Goal: Transaction & Acquisition: Purchase product/service

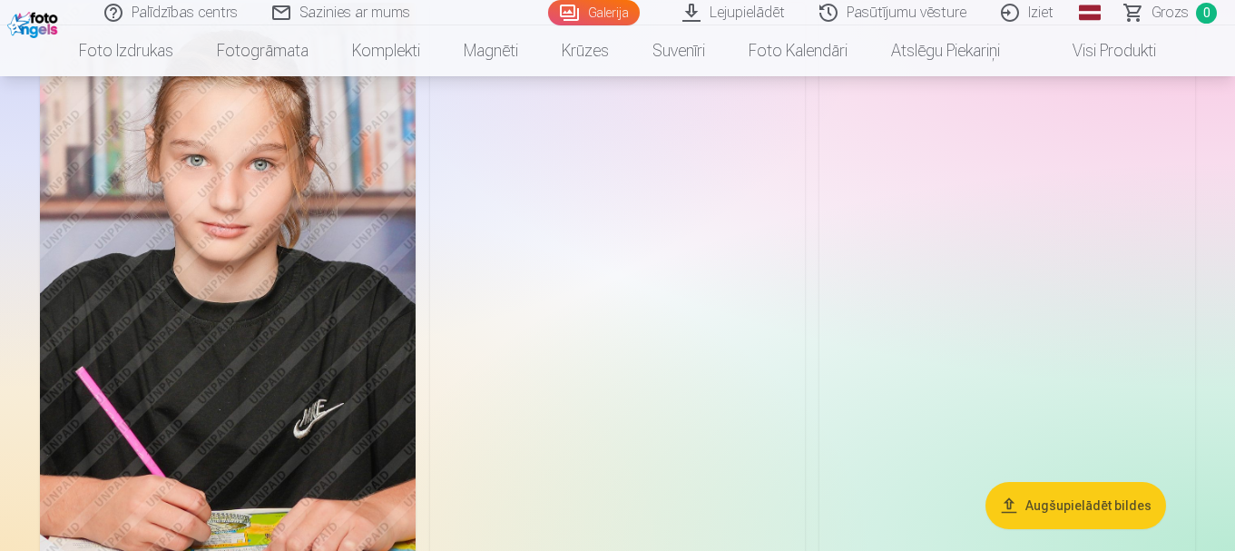
scroll to position [5080, 0]
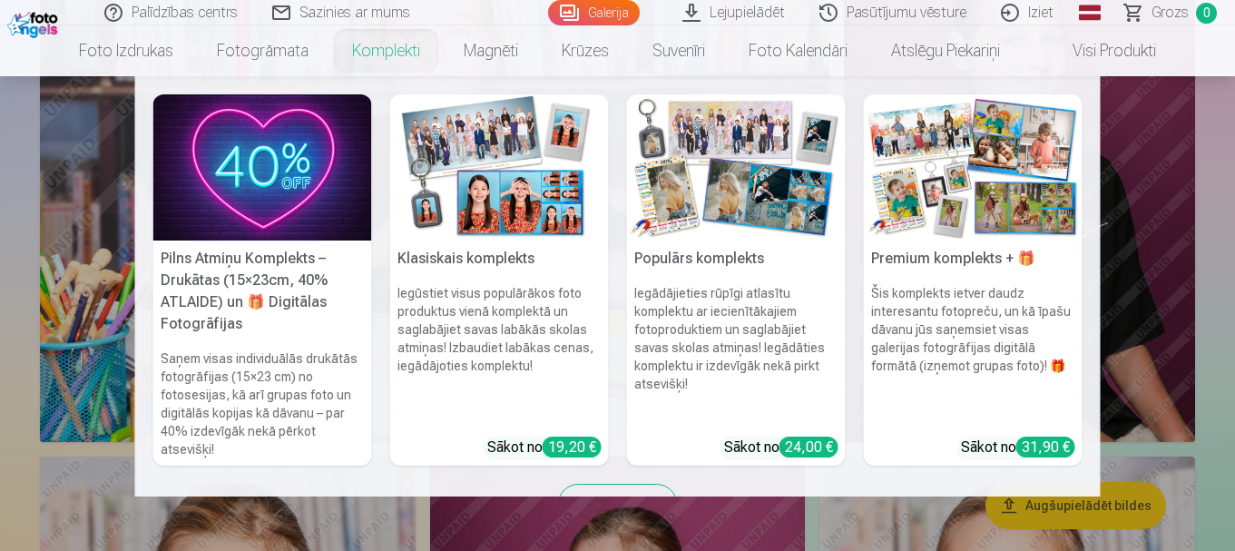
click at [262, 245] on h5 "Pilns Atmiņu Komplekts – Drukātas (15×23cm, 40% ATLAIDE) un 🎁 Digitālas Fotogrā…" at bounding box center [262, 291] width 219 height 102
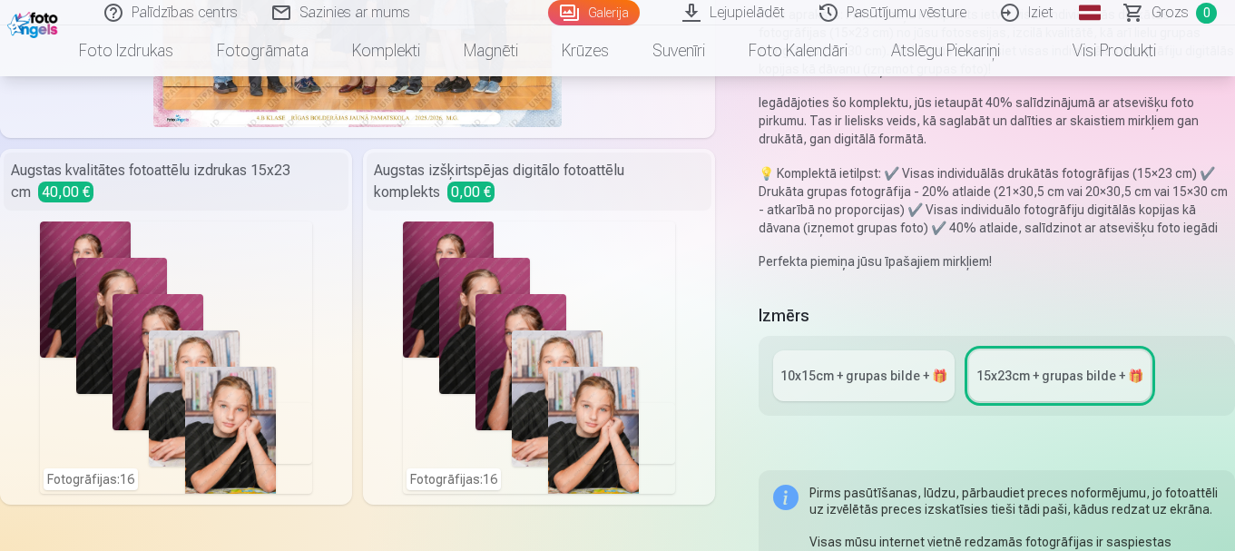
scroll to position [454, 0]
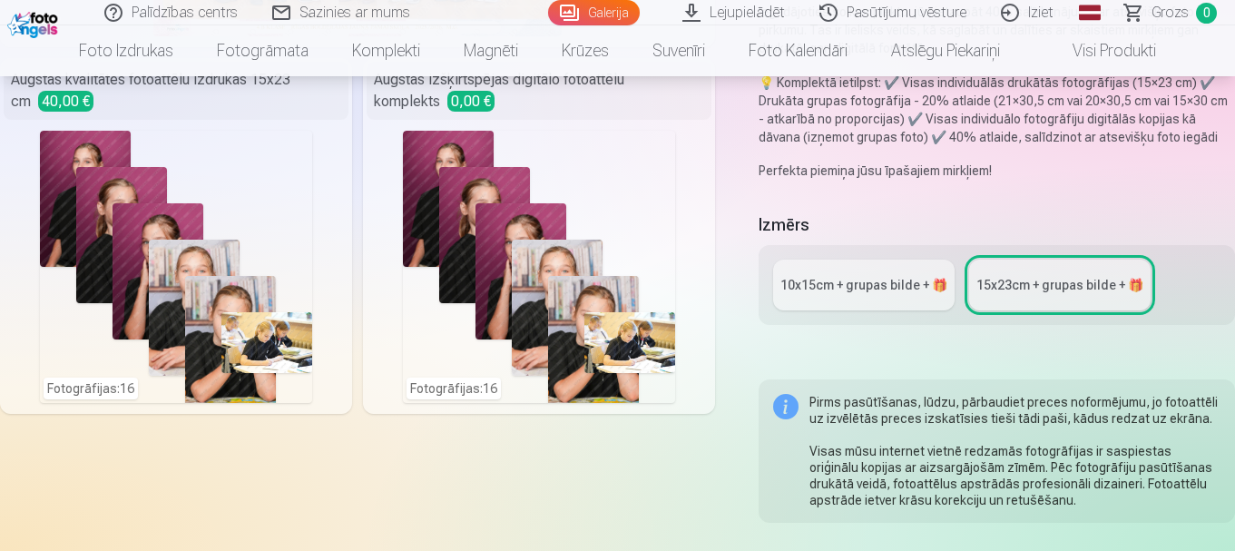
click at [867, 298] on link "10x15сm + grupas bilde + 🎁" at bounding box center [863, 284] width 181 height 51
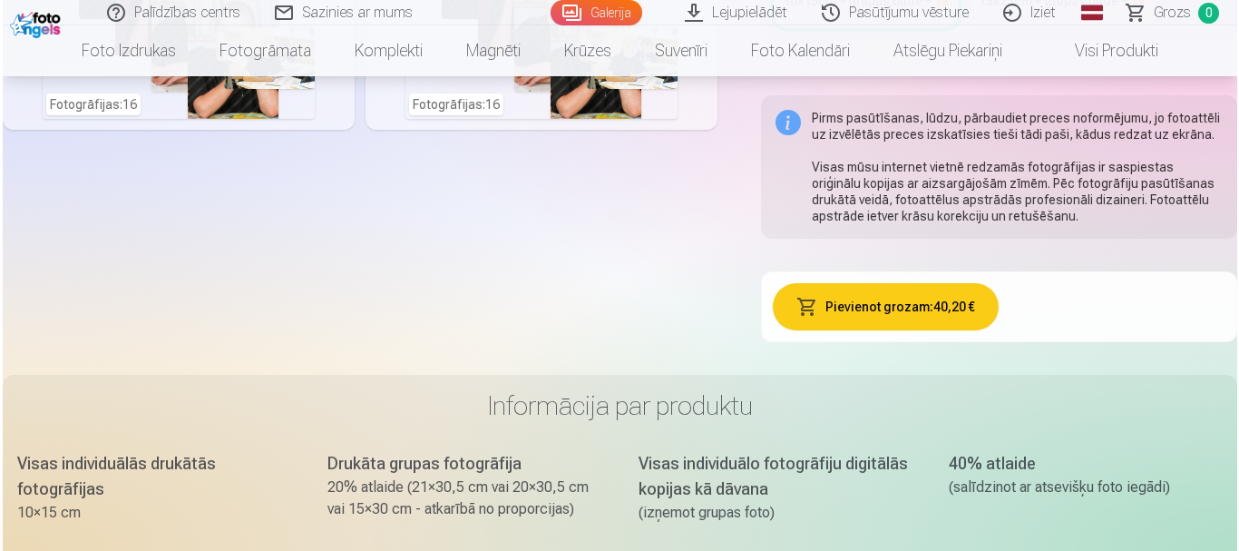
scroll to position [816, 0]
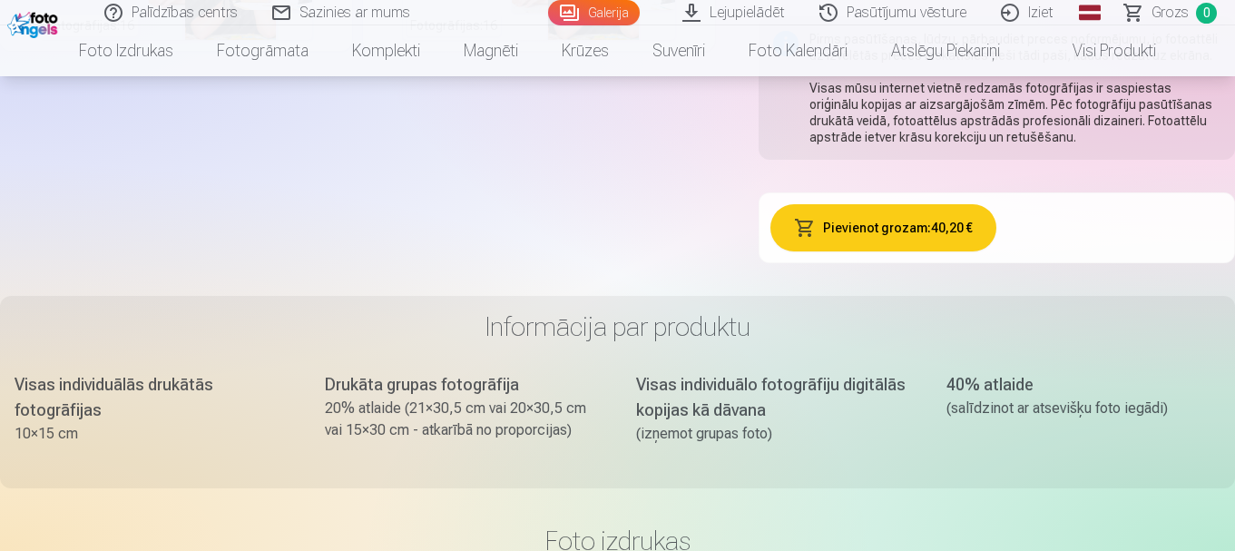
click at [878, 220] on button "Pievienot grozam : 40,20 €" at bounding box center [883, 227] width 227 height 47
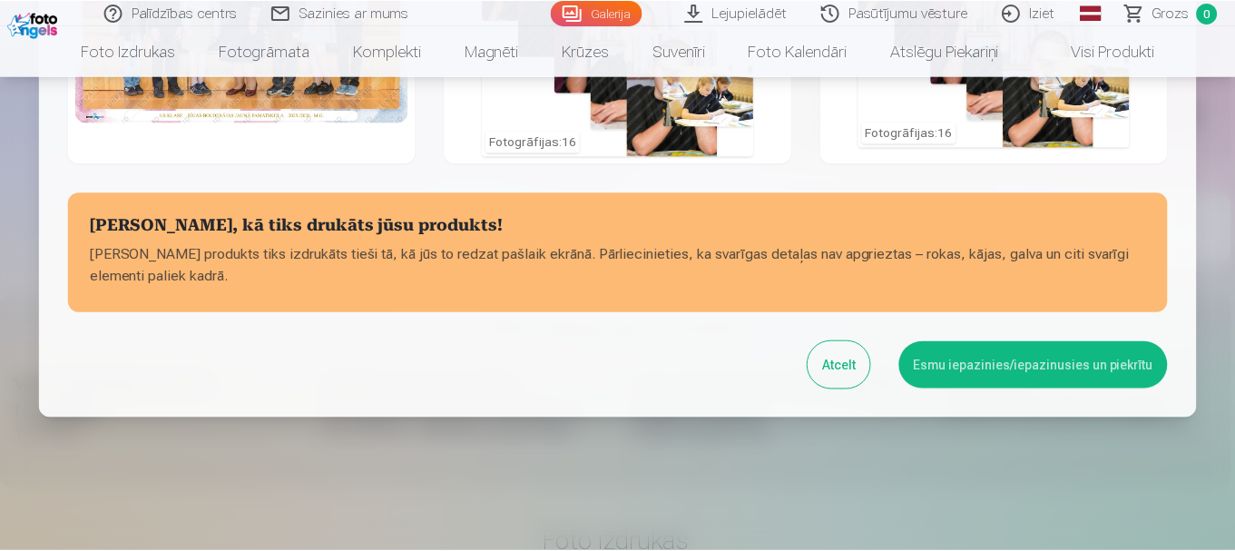
scroll to position [251, 0]
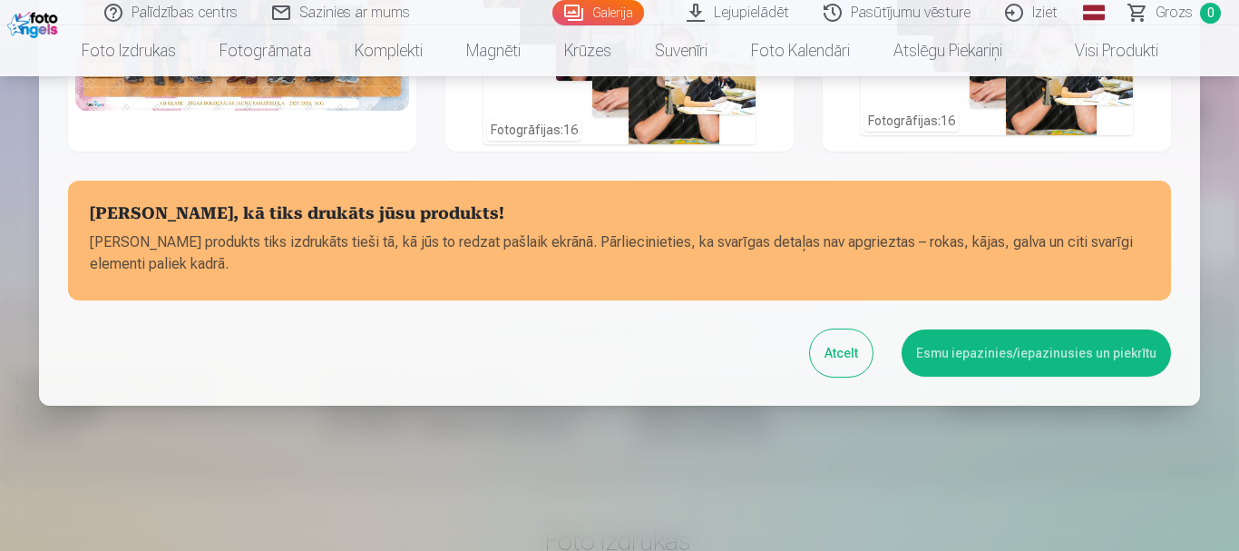
click at [844, 333] on button "Atcelt" at bounding box center [841, 352] width 63 height 47
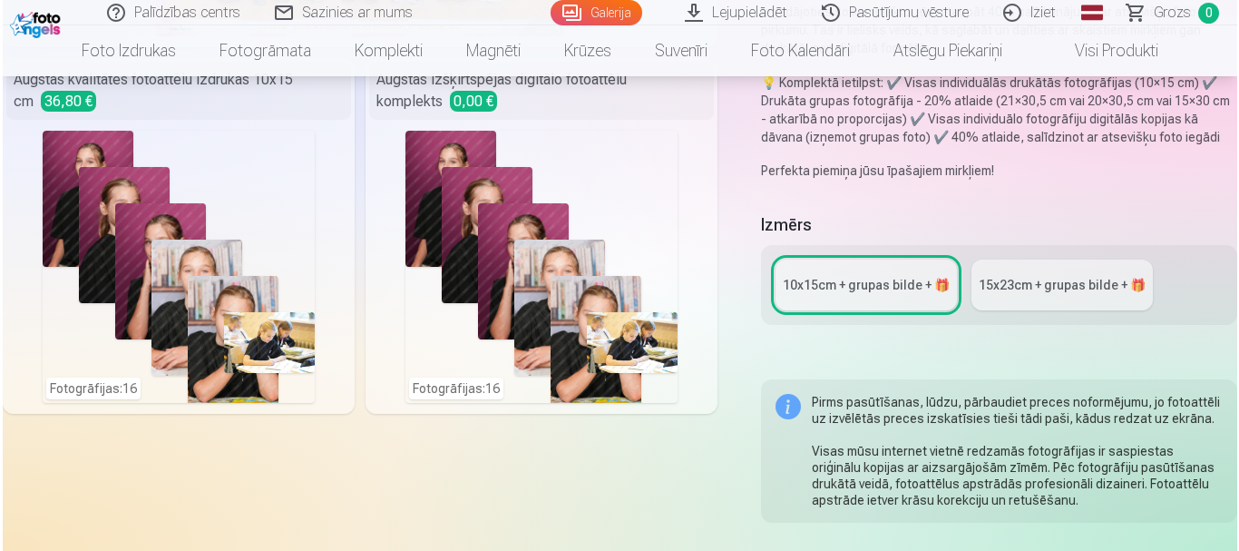
scroll to position [907, 0]
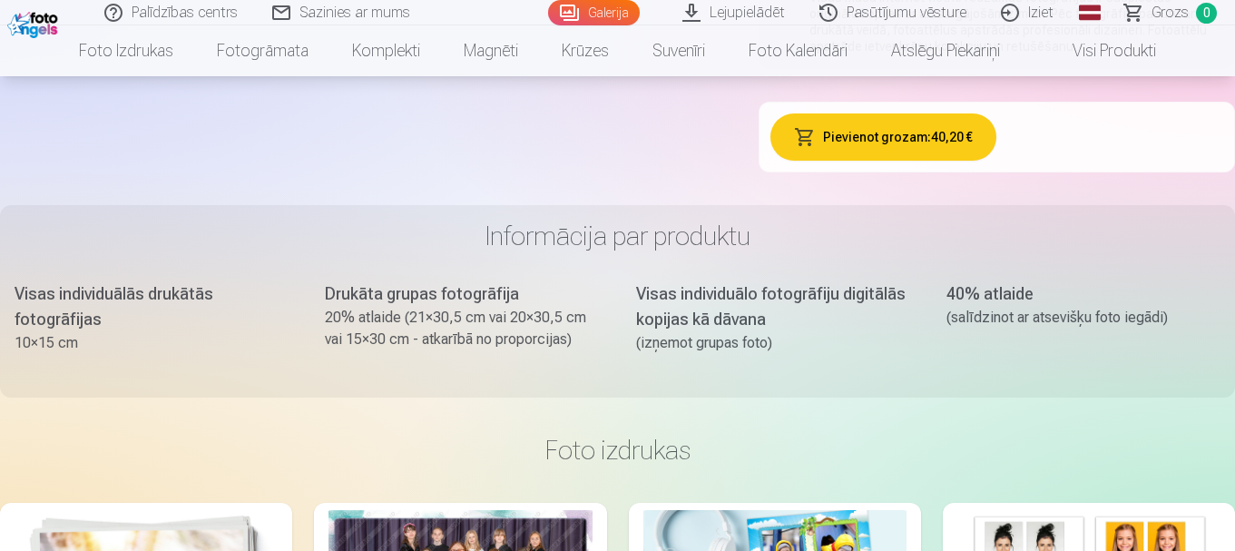
click at [902, 129] on button "Pievienot grozam : 40,20 €" at bounding box center [883, 136] width 227 height 47
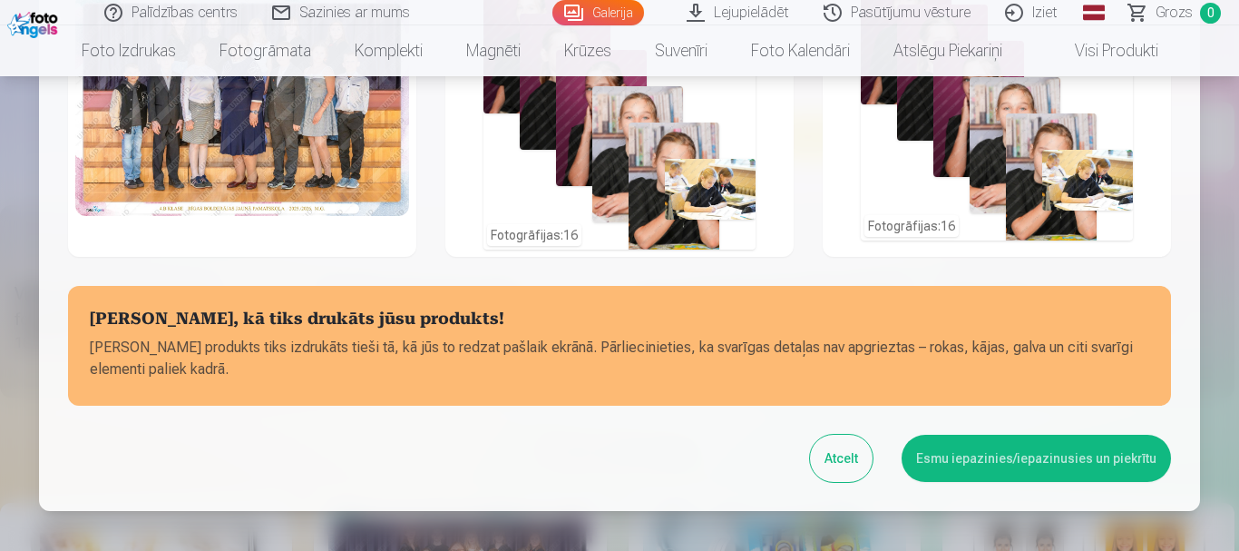
scroll to position [0, 0]
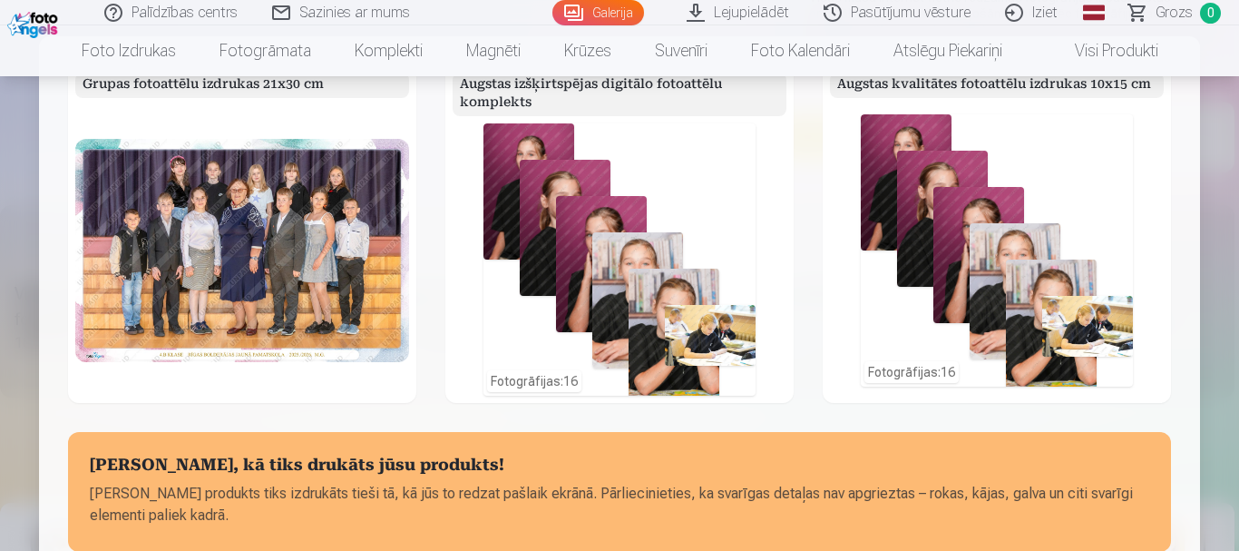
click at [502, 51] on div "Grupas fotoattēlu izdrukas 21x30 cm Augstas izšķirtspējas digitālo fotoattēlu k…" at bounding box center [619, 346] width 1161 height 621
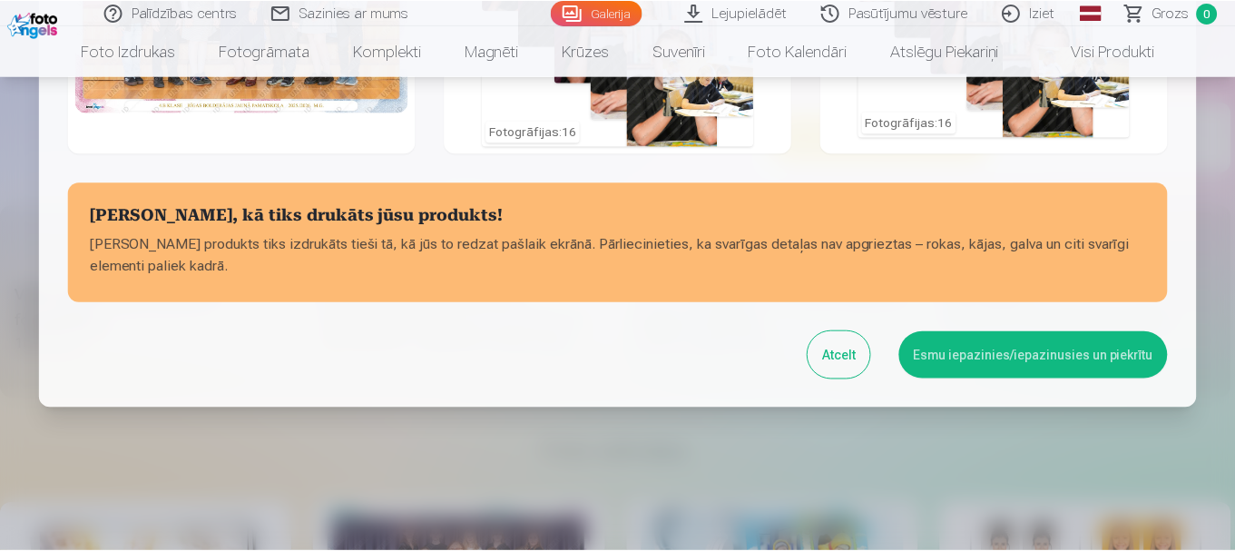
scroll to position [251, 0]
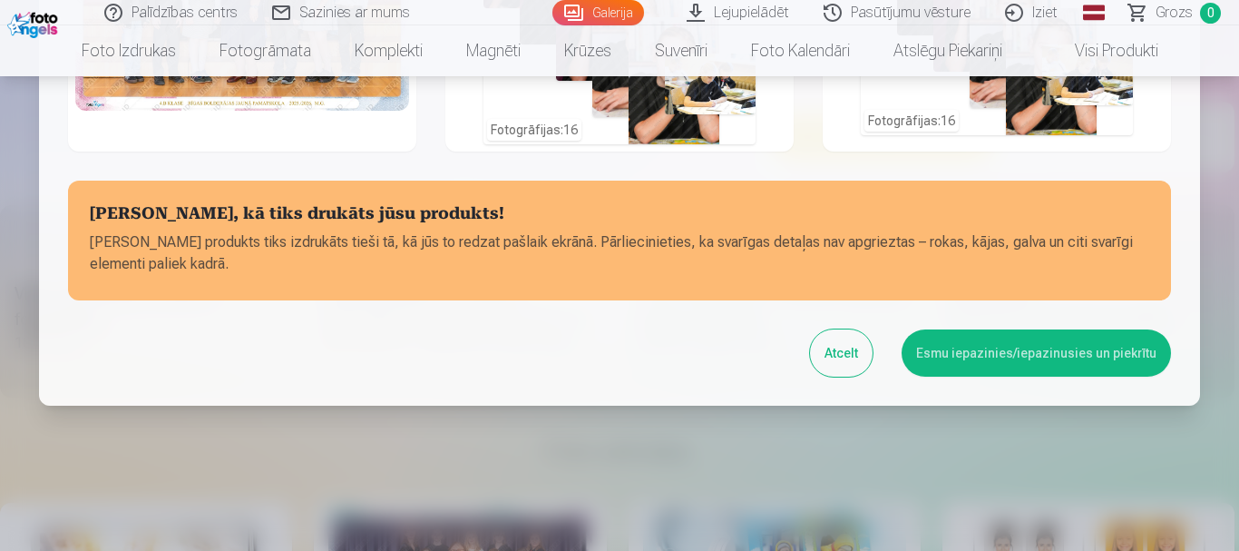
click at [1054, 342] on button "Esmu iepazinies/iepazinusies un piekrītu" at bounding box center [1036, 352] width 269 height 47
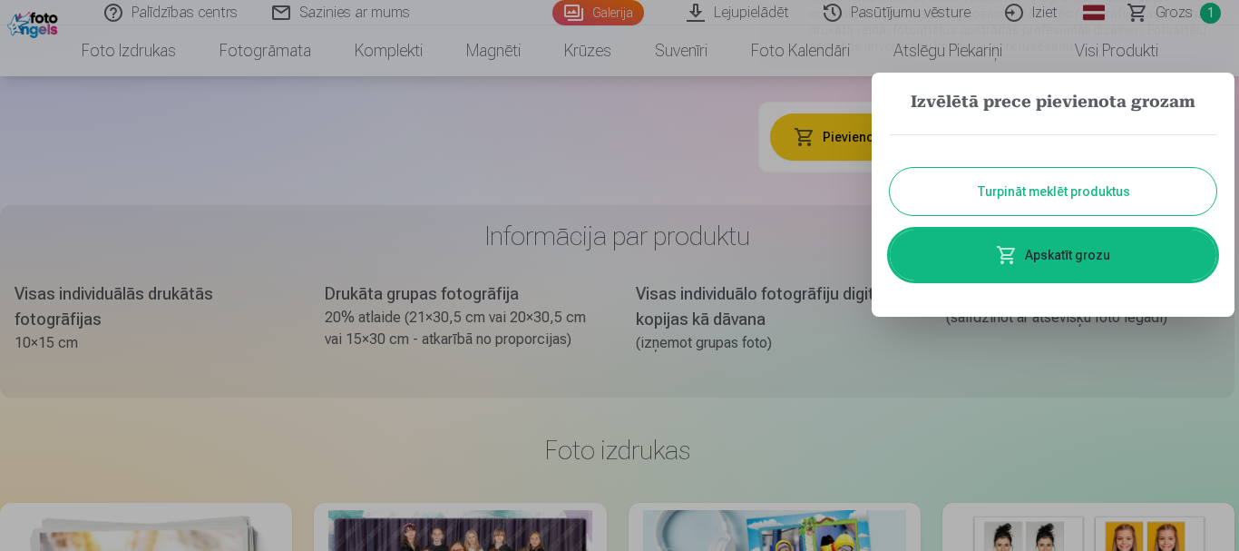
click at [994, 199] on button "Turpināt meklēt produktus" at bounding box center [1053, 191] width 327 height 47
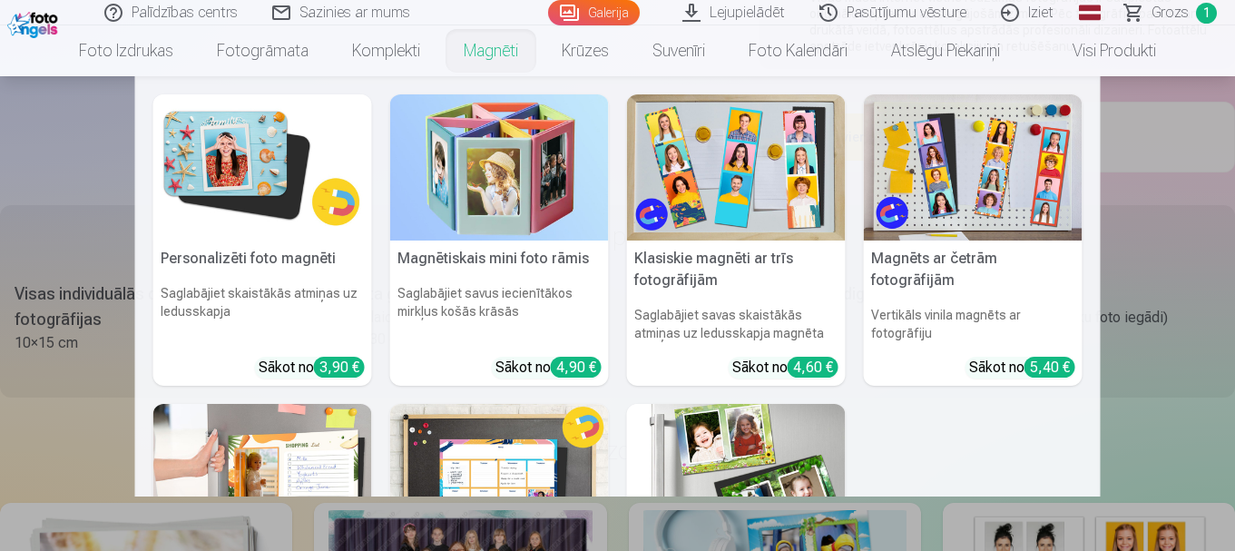
click at [493, 58] on link "Magnēti" at bounding box center [491, 50] width 98 height 51
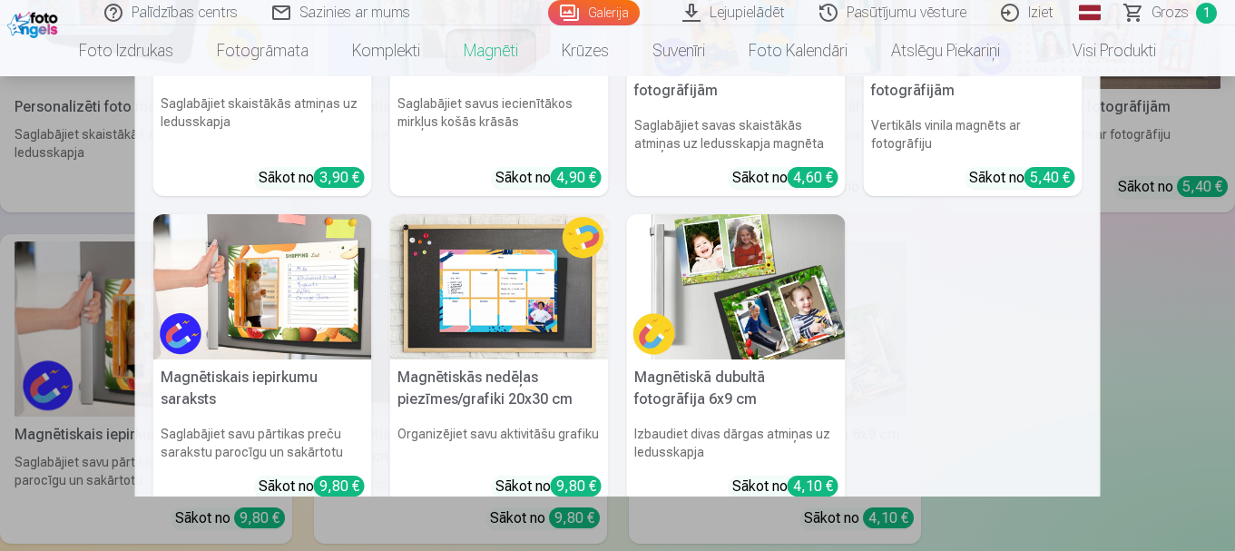
scroll to position [272, 0]
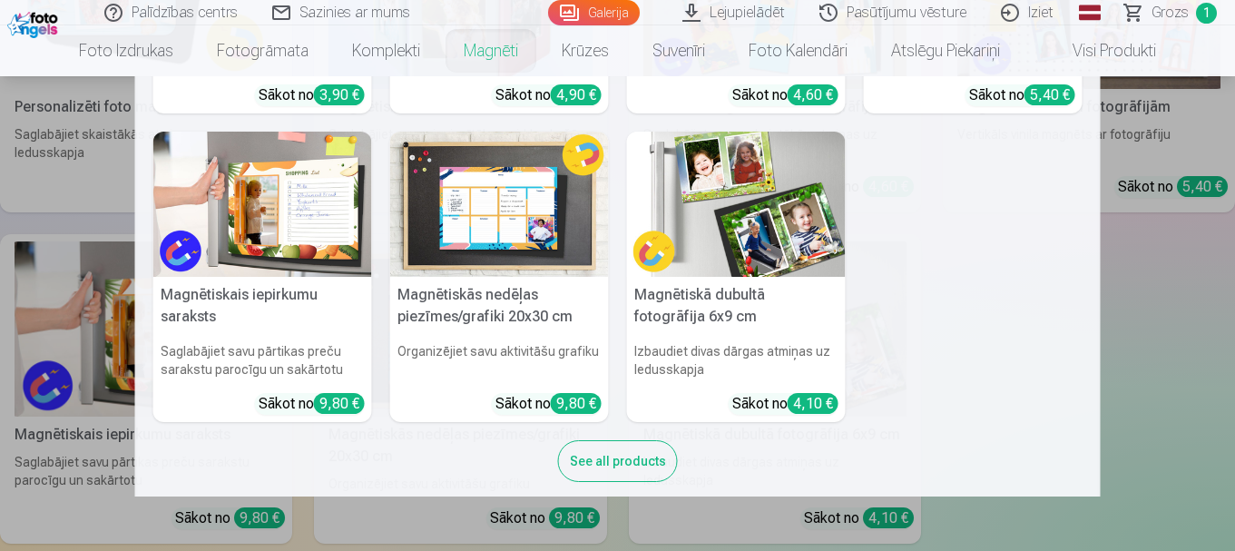
click at [778, 248] on img at bounding box center [736, 205] width 219 height 146
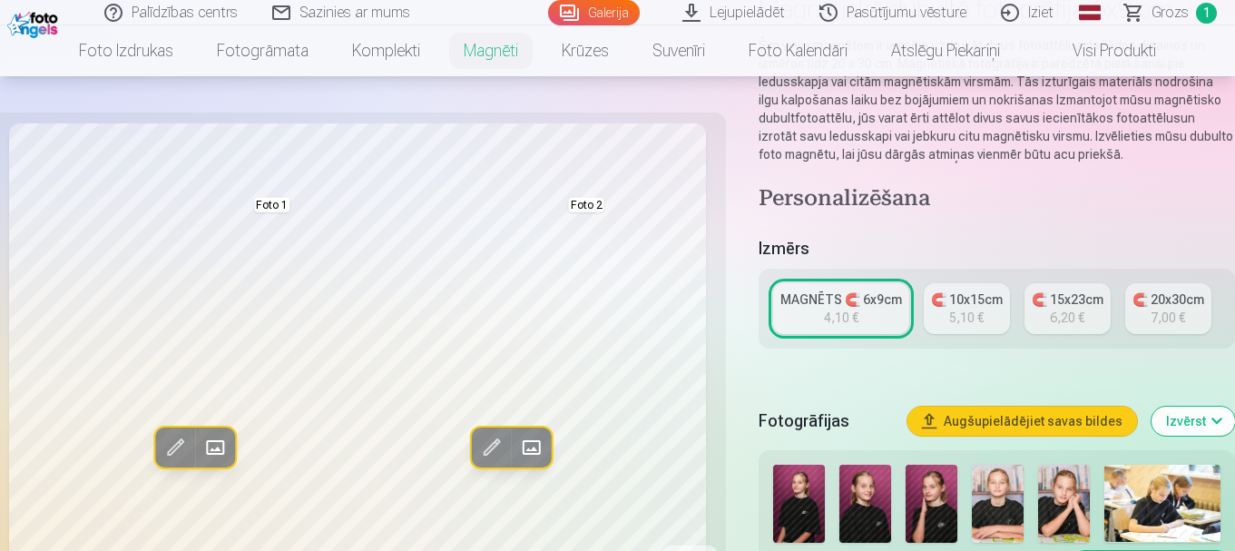
scroll to position [272, 0]
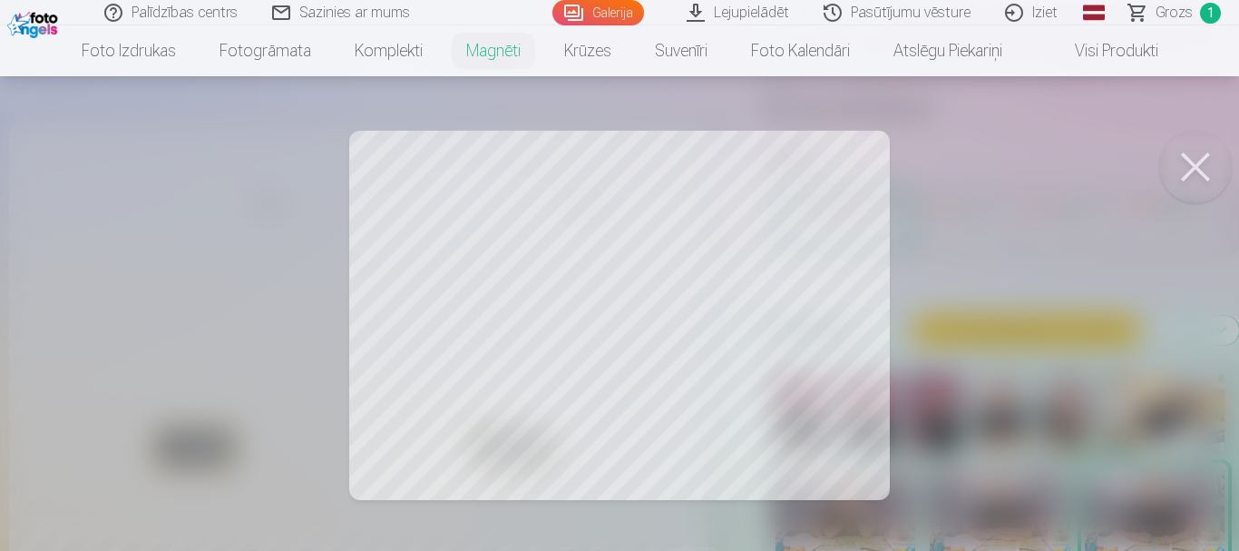
click at [1206, 171] on button at bounding box center [1195, 167] width 73 height 73
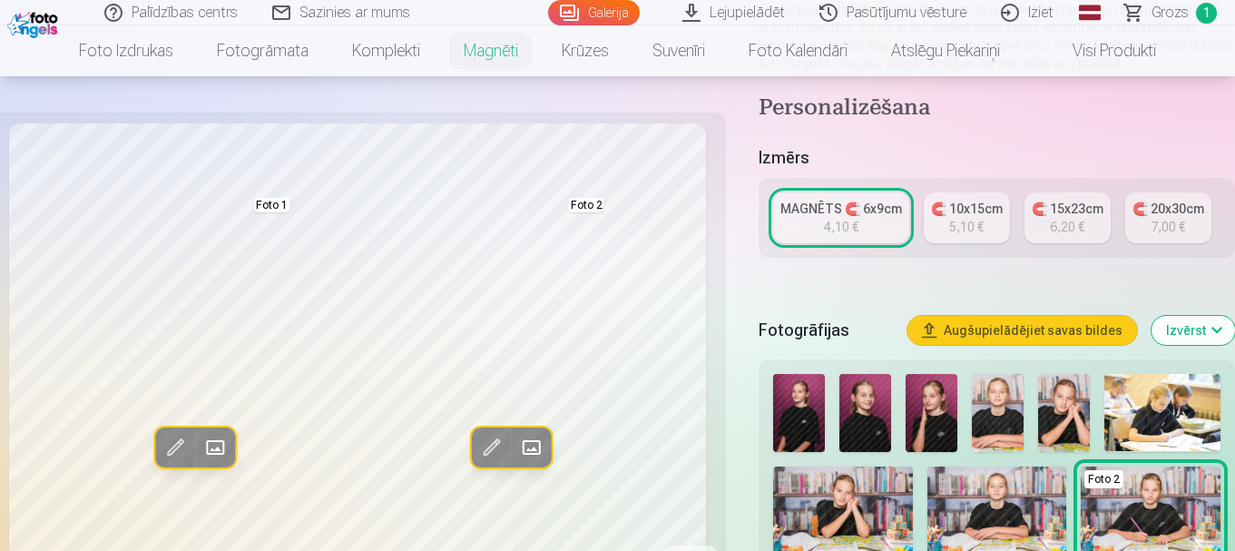
click at [945, 443] on img at bounding box center [931, 413] width 52 height 78
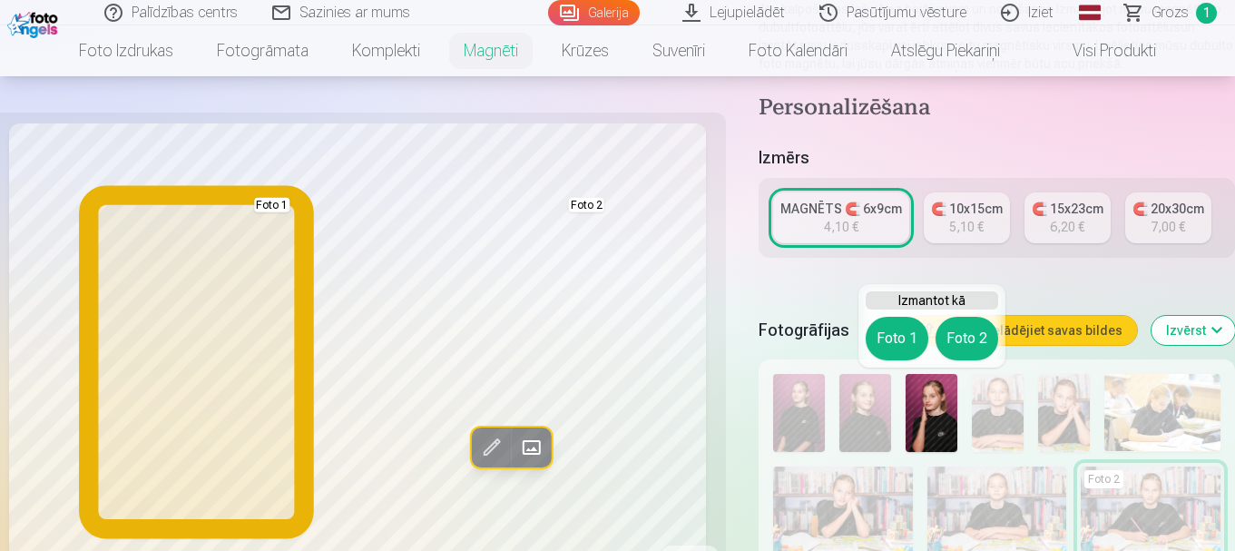
click at [900, 338] on button "Foto 1" at bounding box center [896, 339] width 63 height 44
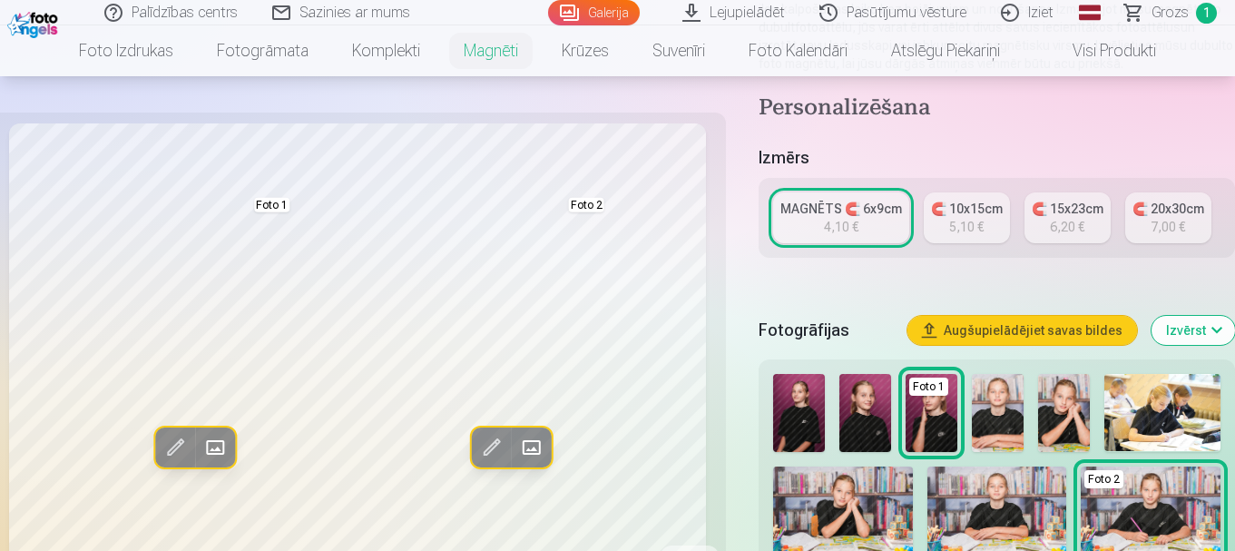
click at [1058, 418] on img at bounding box center [1064, 413] width 52 height 78
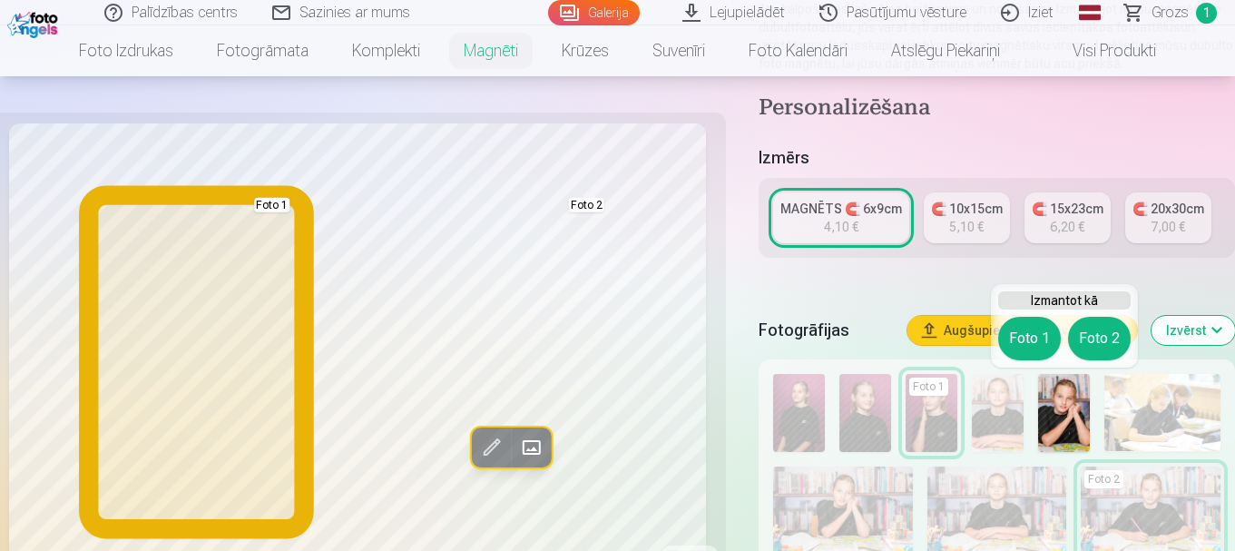
click at [1030, 333] on button "Foto 1" at bounding box center [1029, 339] width 63 height 44
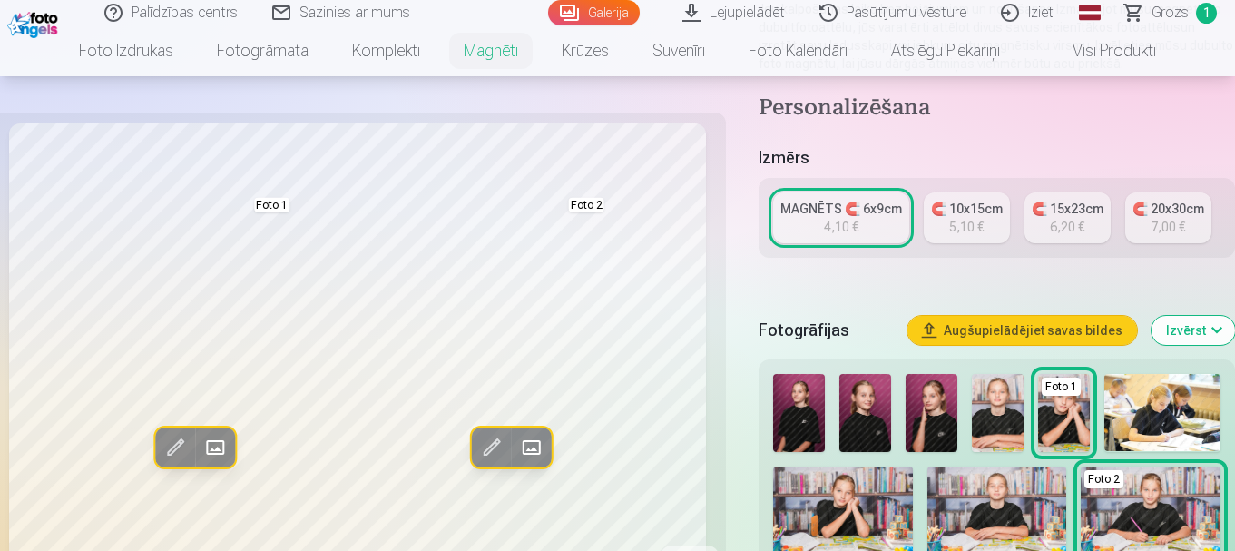
scroll to position [363, 0]
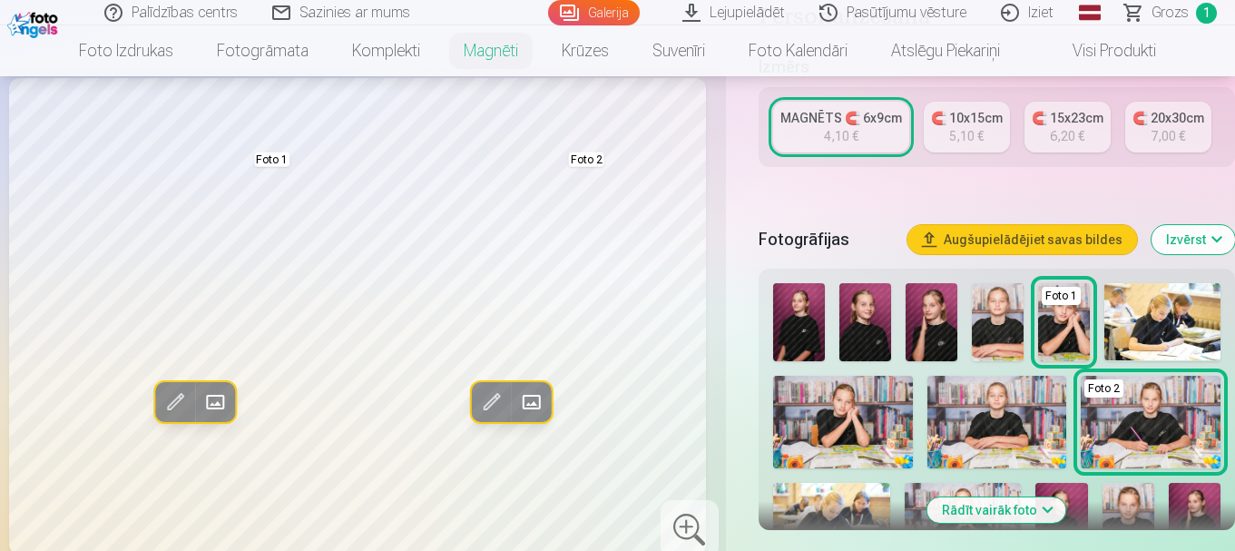
click at [1028, 513] on button "Rādīt vairāk foto" at bounding box center [996, 509] width 139 height 25
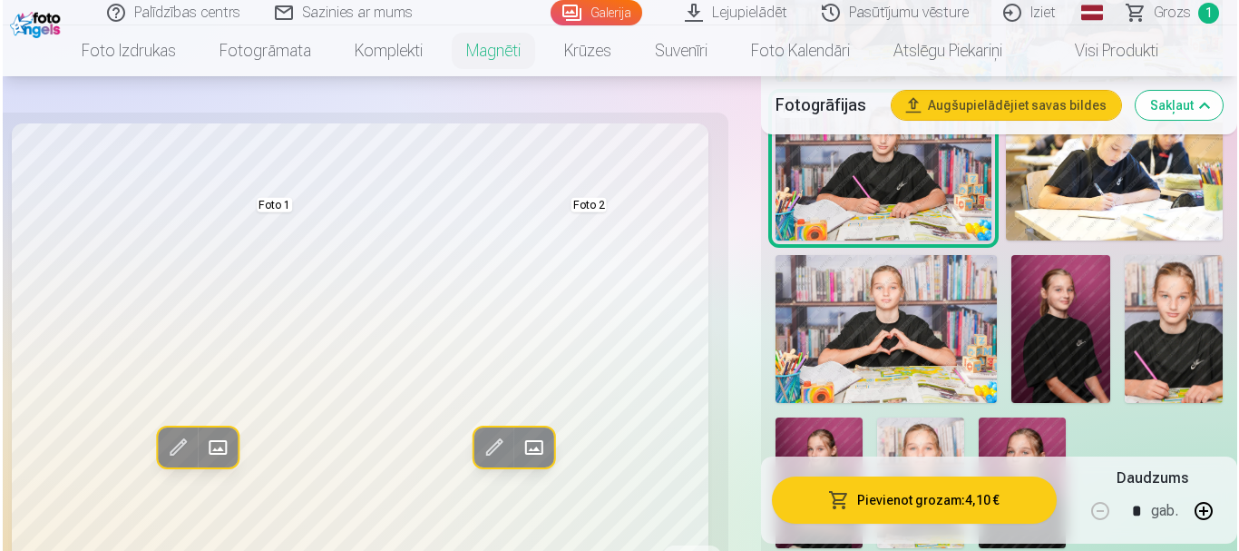
scroll to position [1179, 0]
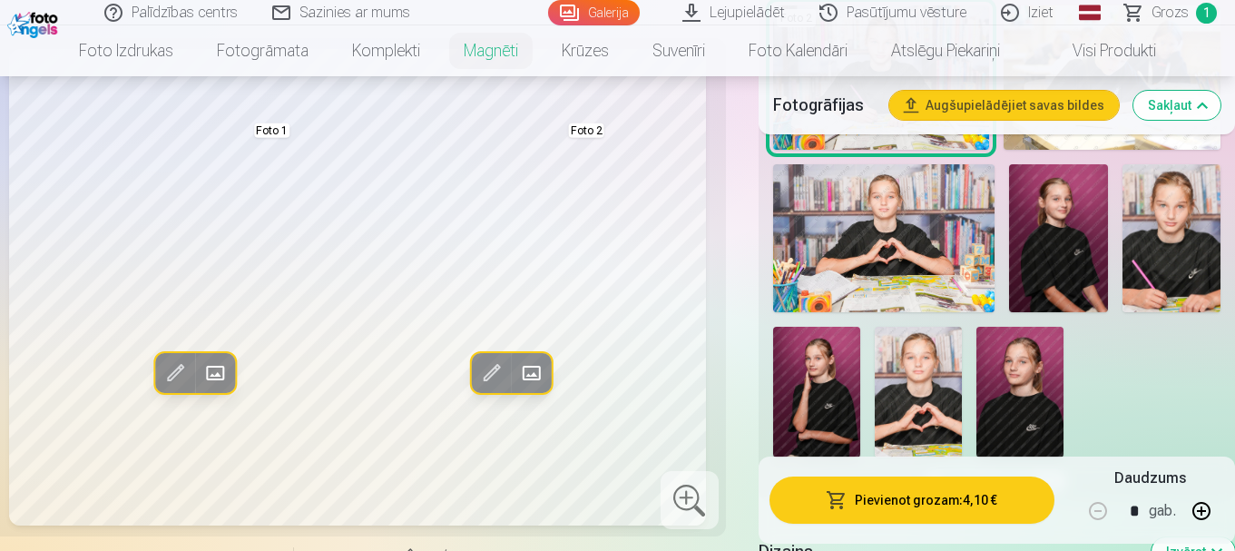
click at [906, 418] on img at bounding box center [918, 392] width 87 height 131
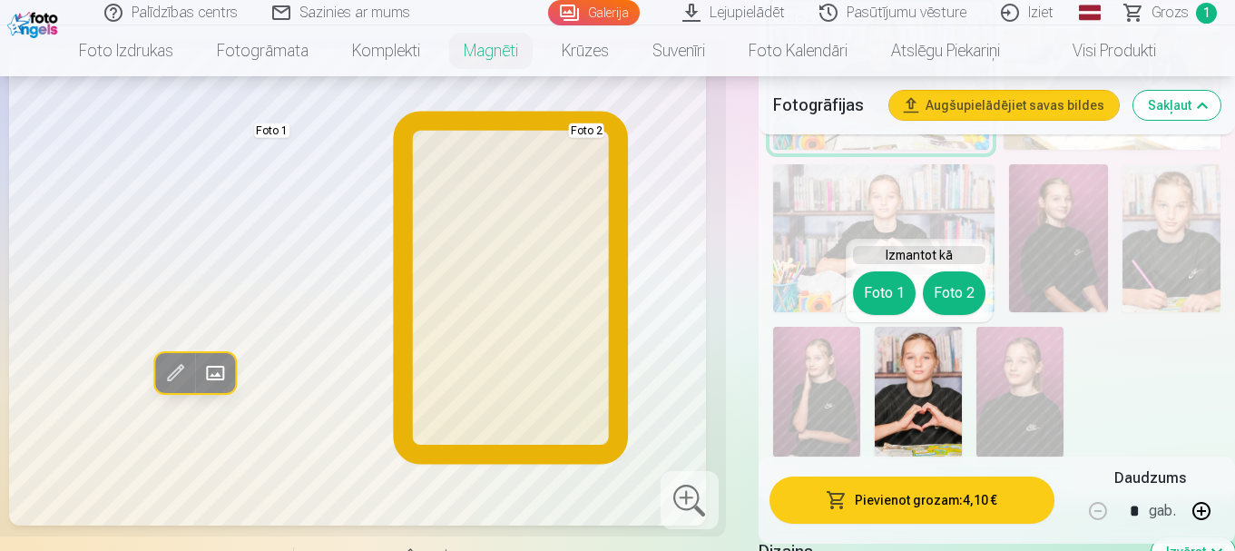
click at [947, 284] on button "Foto 2" at bounding box center [954, 293] width 63 height 44
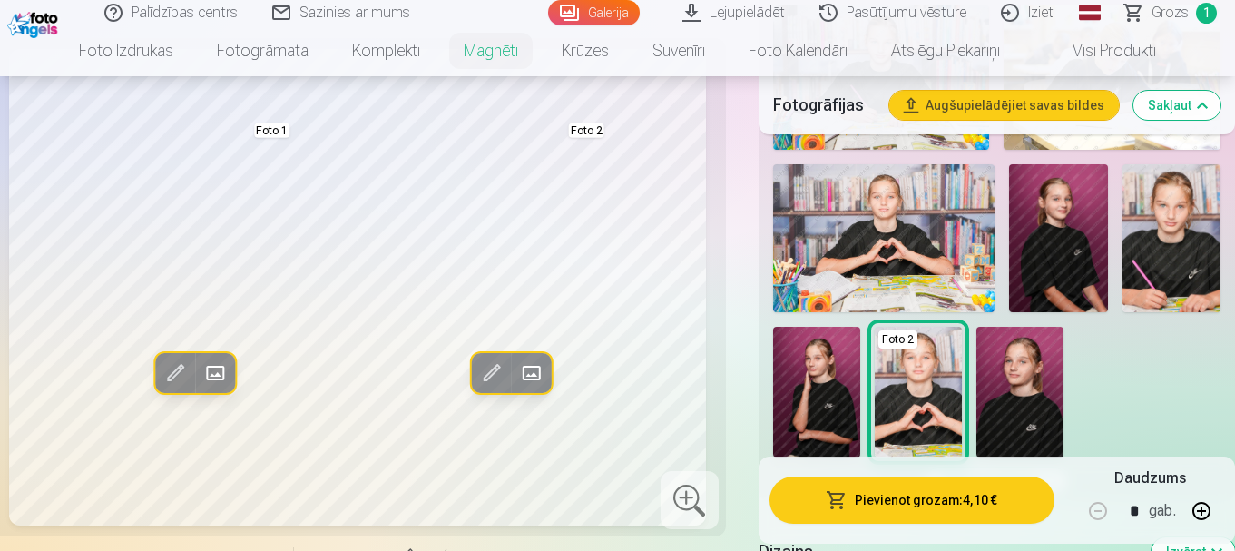
click at [933, 498] on button "Pievienot grozam : 4,10 €" at bounding box center [911, 499] width 285 height 47
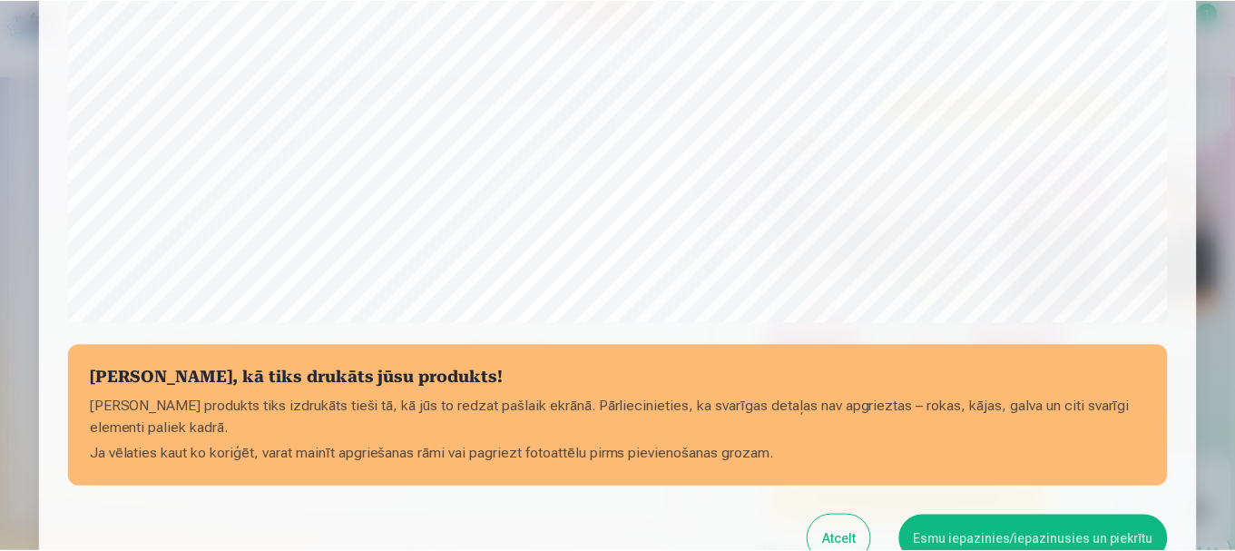
scroll to position [756, 0]
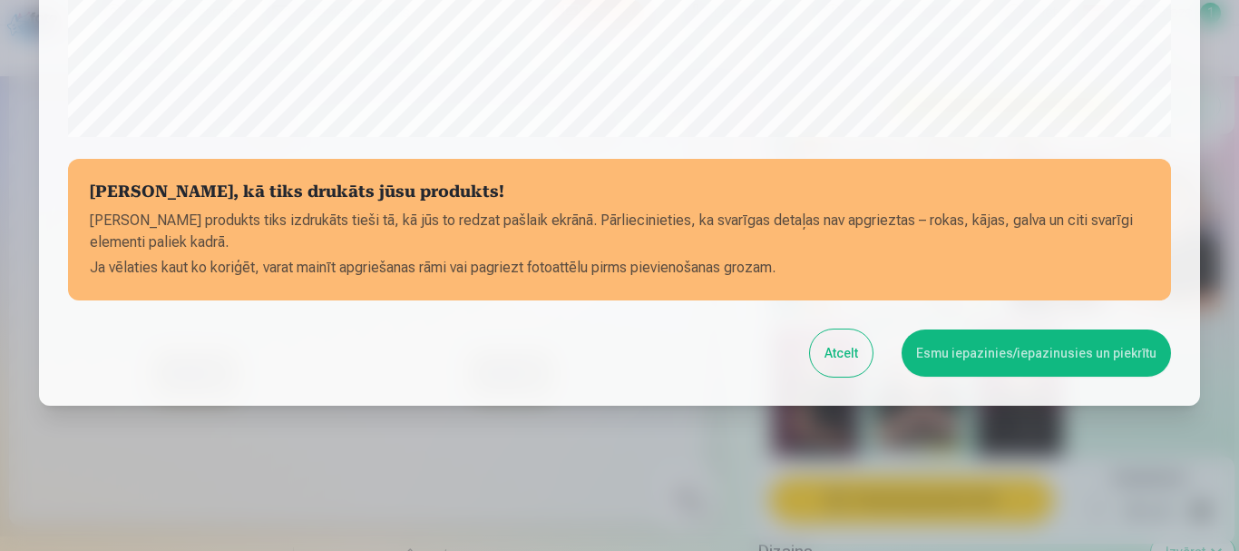
click at [994, 331] on button "Esmu iepazinies/iepazinusies un piekrītu" at bounding box center [1036, 352] width 269 height 47
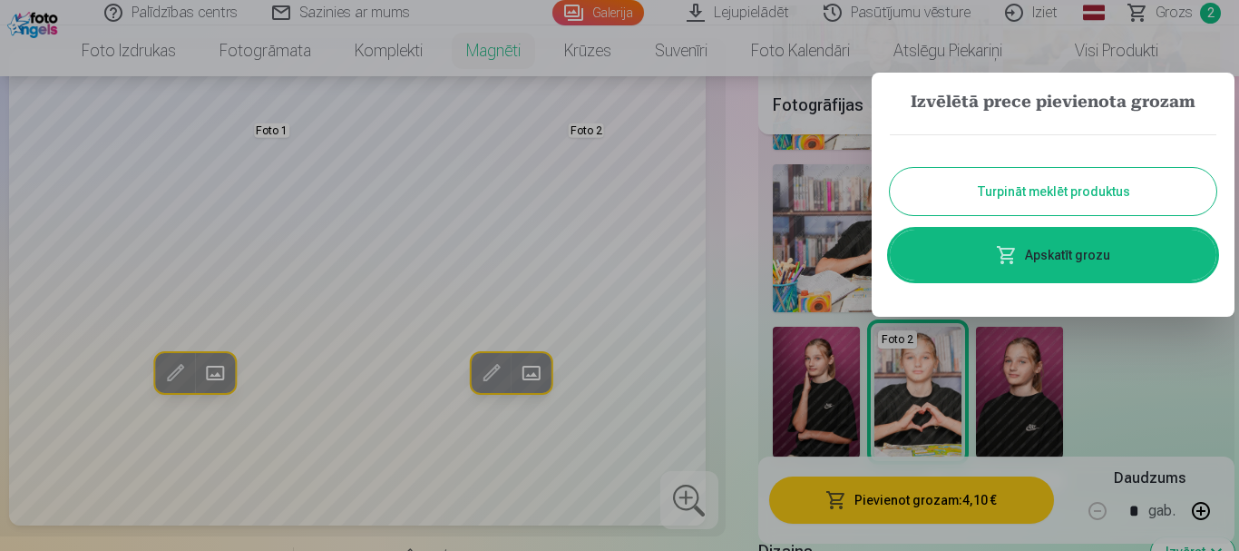
click at [1058, 188] on button "Turpināt meklēt produktus" at bounding box center [1053, 191] width 327 height 47
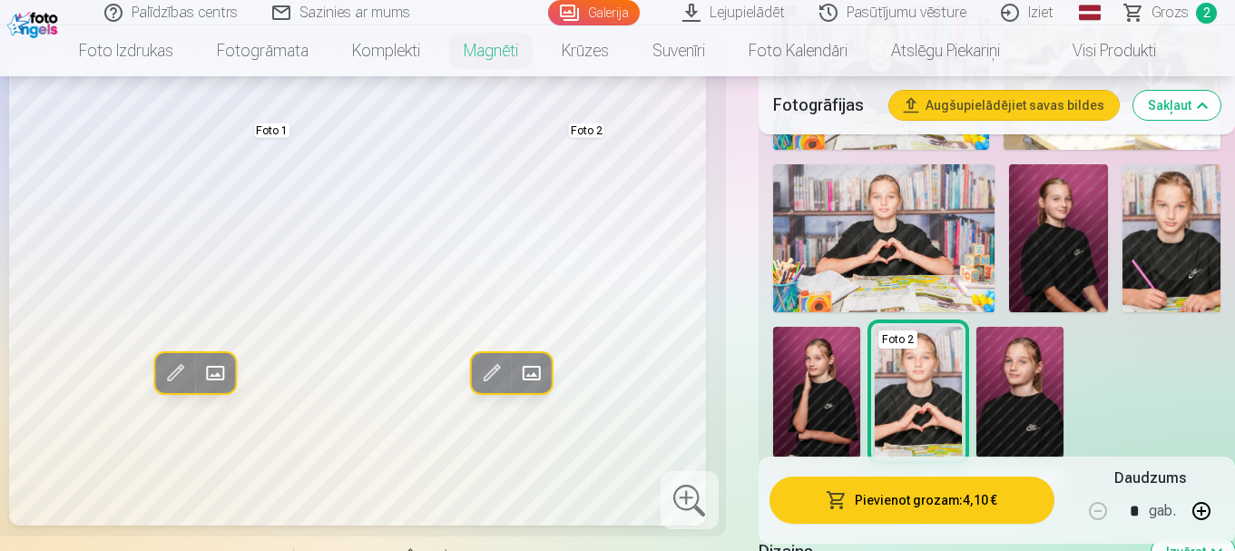
click at [755, 12] on link "Lejupielādēt" at bounding box center [734, 12] width 137 height 25
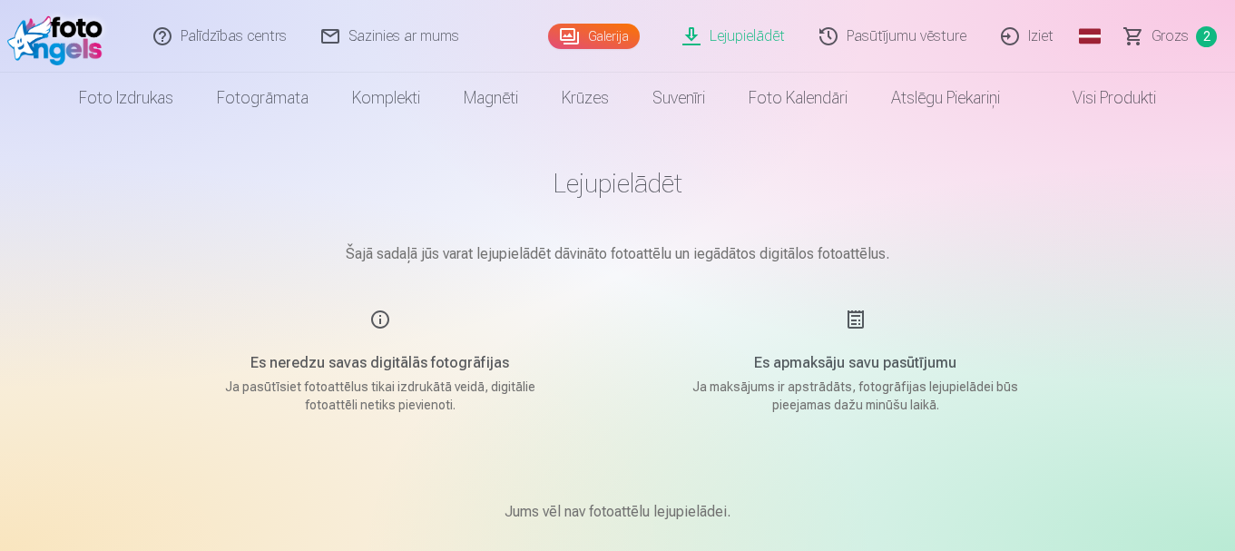
click at [1161, 34] on span "Grozs" at bounding box center [1169, 36] width 37 height 22
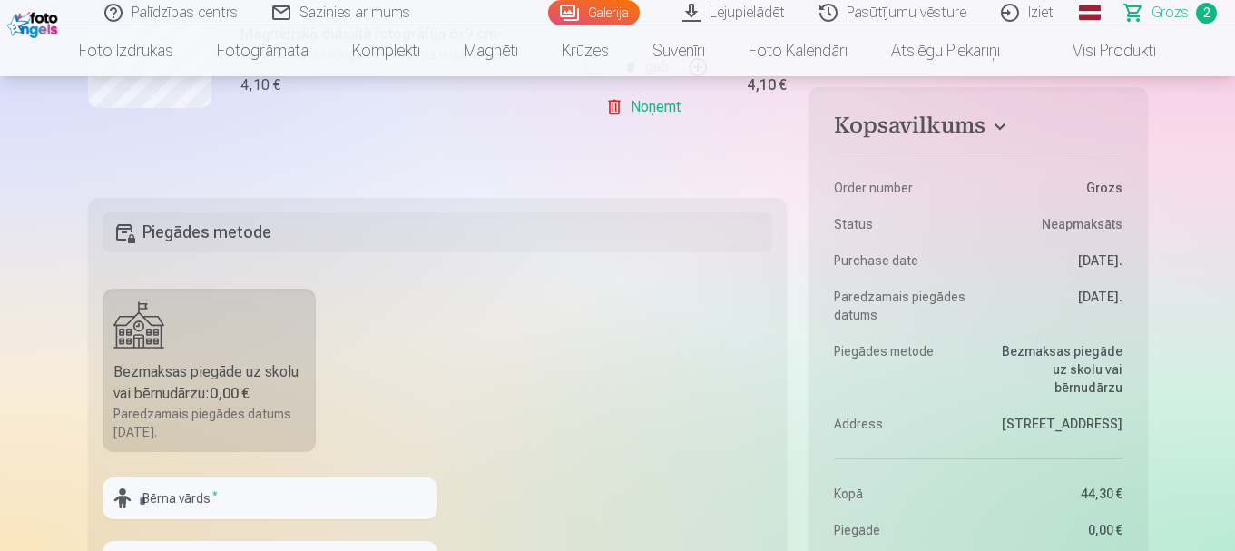
scroll to position [726, 0]
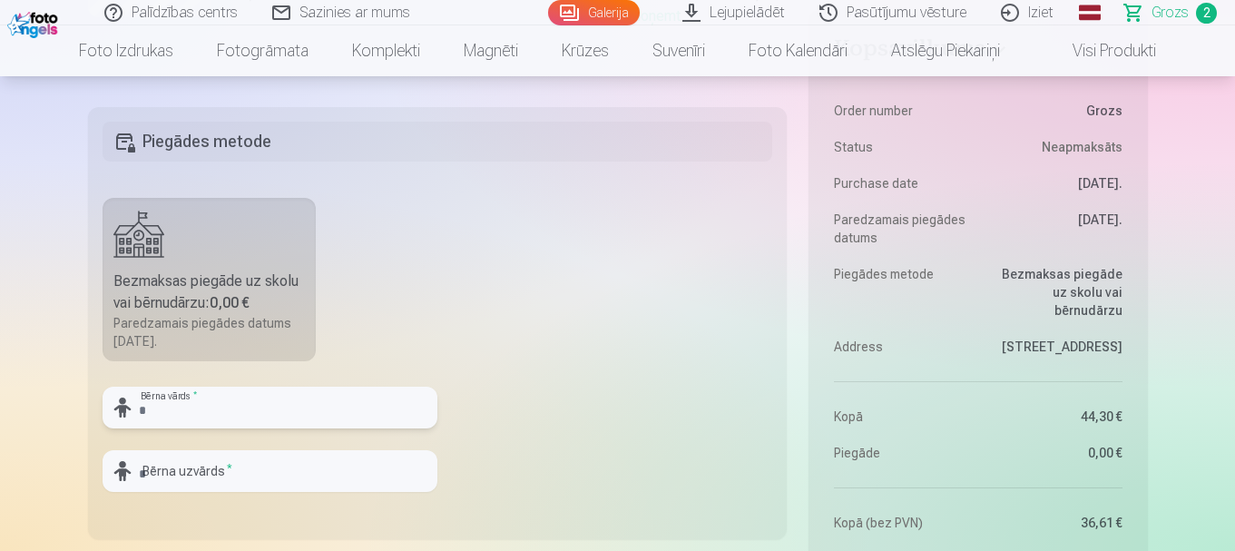
click at [234, 411] on input "text" at bounding box center [270, 407] width 335 height 42
type input "*****"
click at [228, 470] on input "text" at bounding box center [270, 471] width 335 height 42
click at [180, 474] on input "**********" at bounding box center [270, 471] width 335 height 42
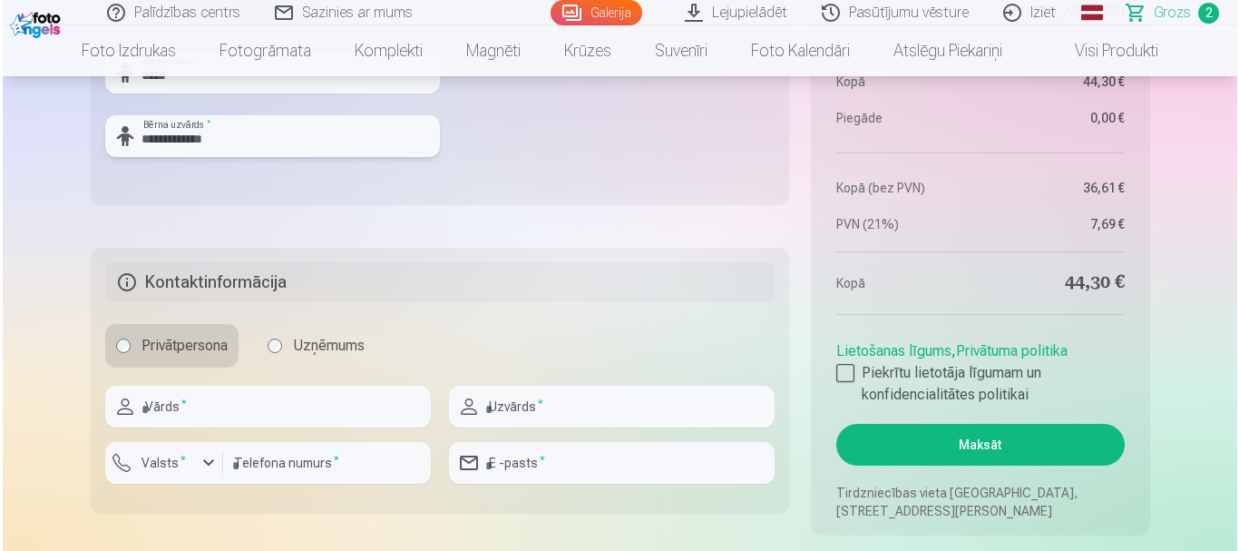
scroll to position [1089, 0]
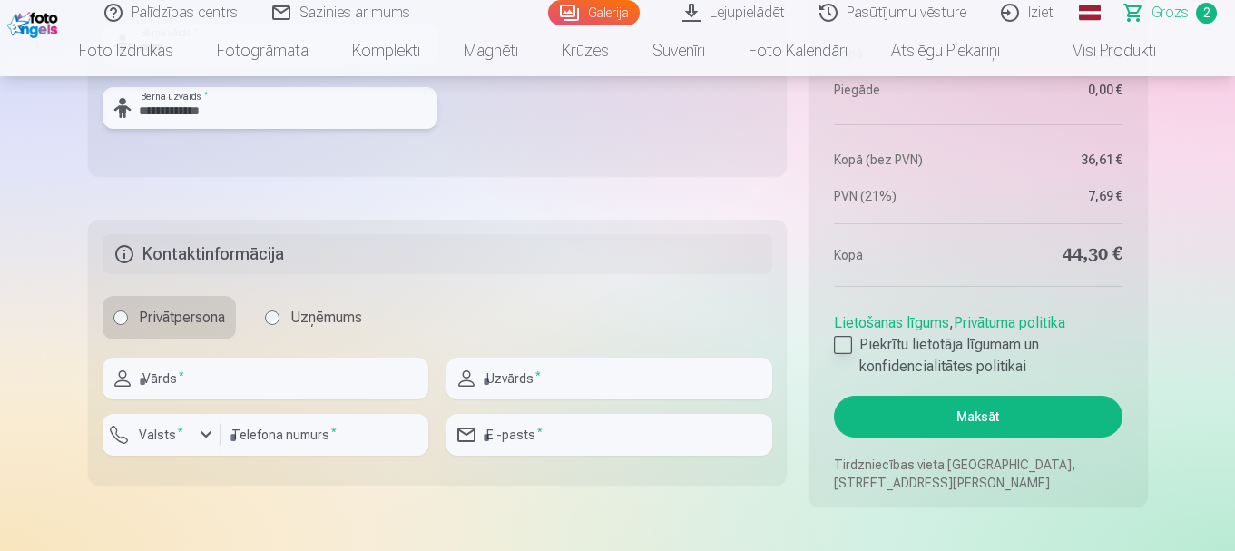
type input "**********"
click at [849, 338] on div at bounding box center [843, 345] width 18 height 18
click at [938, 412] on button "Maksāt" at bounding box center [978, 417] width 288 height 42
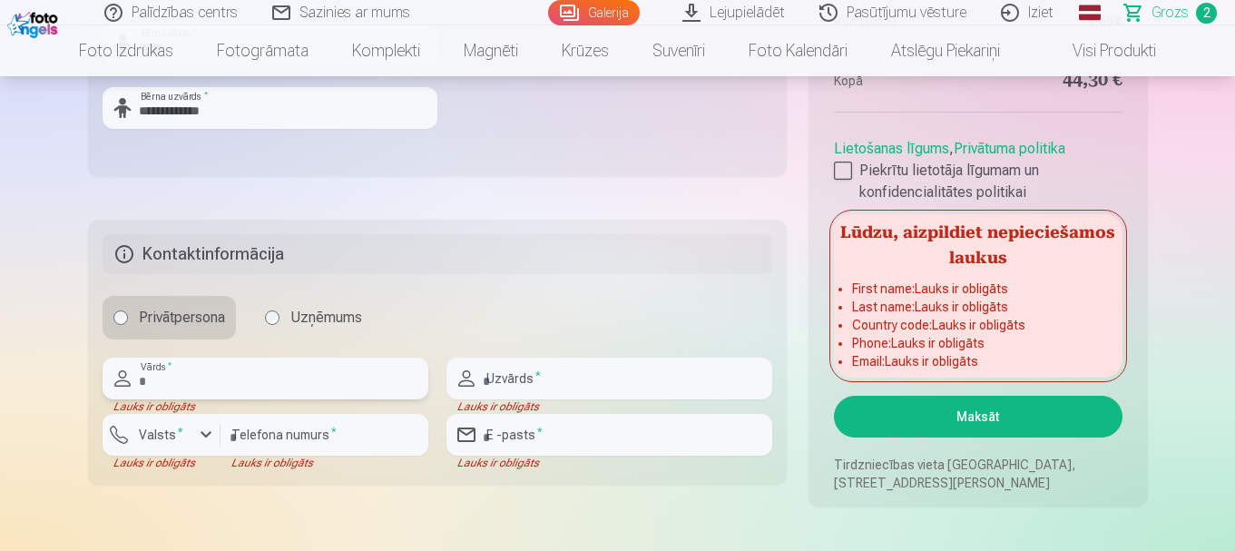
click at [245, 372] on input "text" at bounding box center [266, 378] width 326 height 42
type input "*******"
type input "********"
type input "**********"
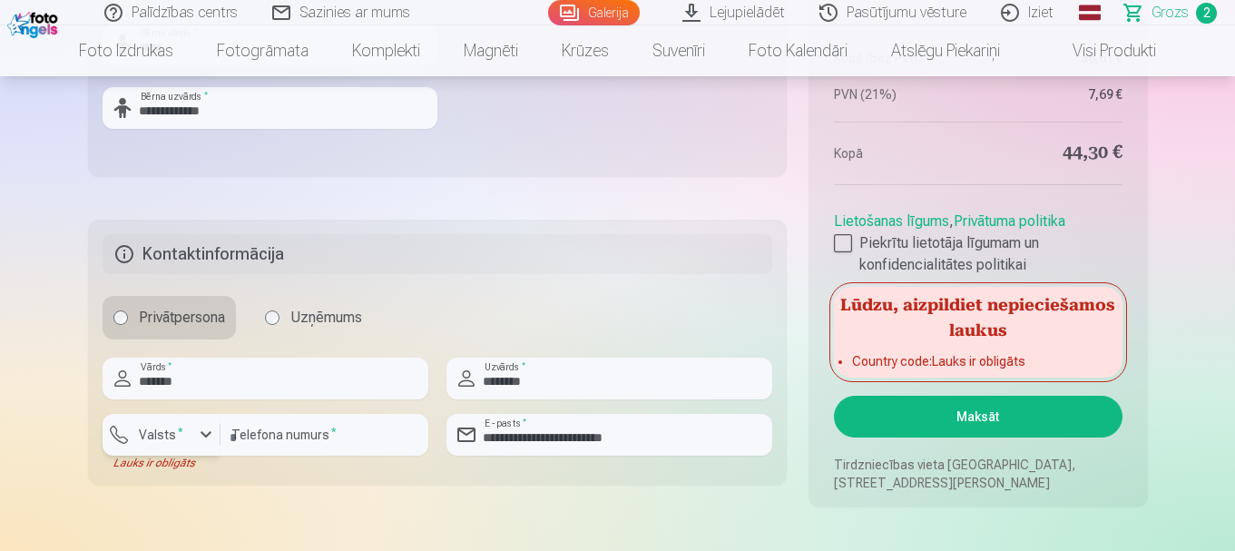
click at [203, 434] on div "button" at bounding box center [206, 435] width 22 height 22
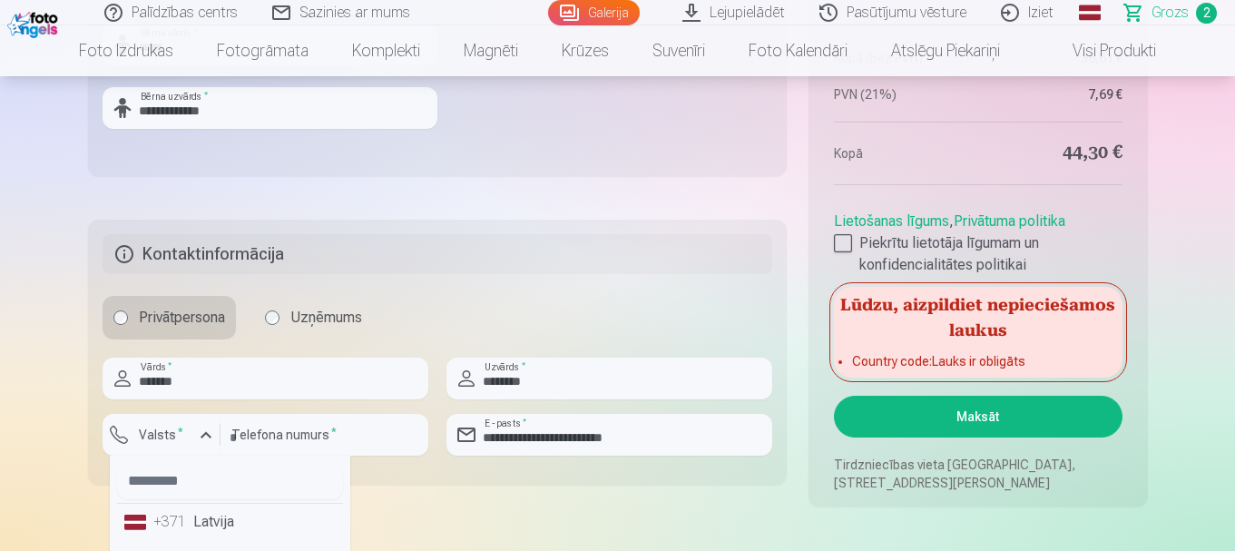
click at [198, 529] on li "+371 Latvija" at bounding box center [230, 521] width 226 height 36
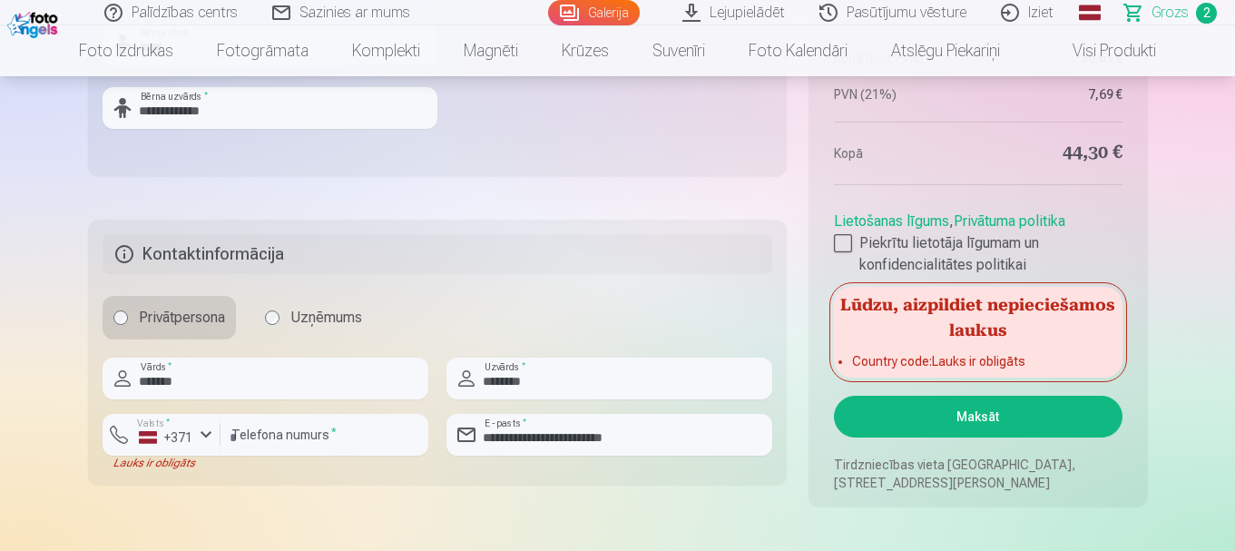
click at [983, 420] on button "Maksāt" at bounding box center [978, 417] width 288 height 42
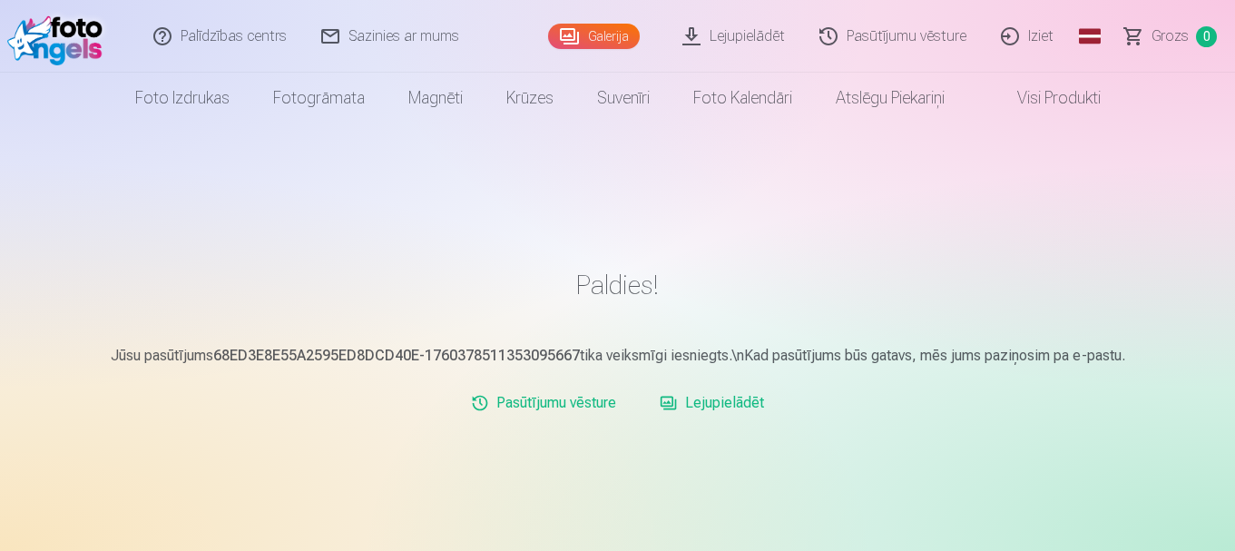
click at [746, 36] on link "Lejupielādēt" at bounding box center [734, 36] width 137 height 73
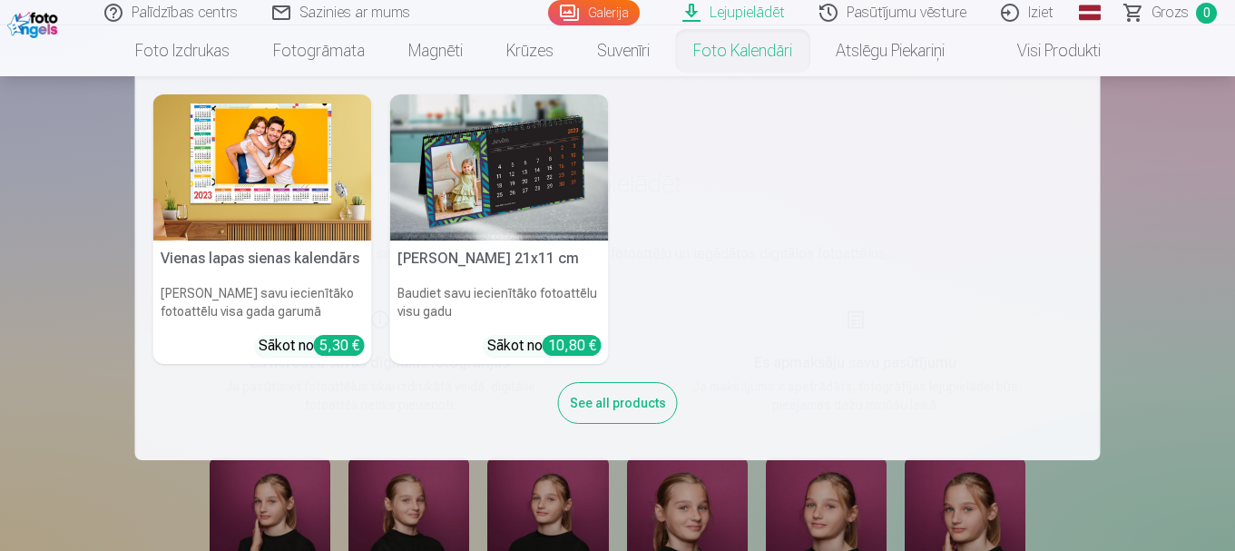
scroll to position [272, 0]
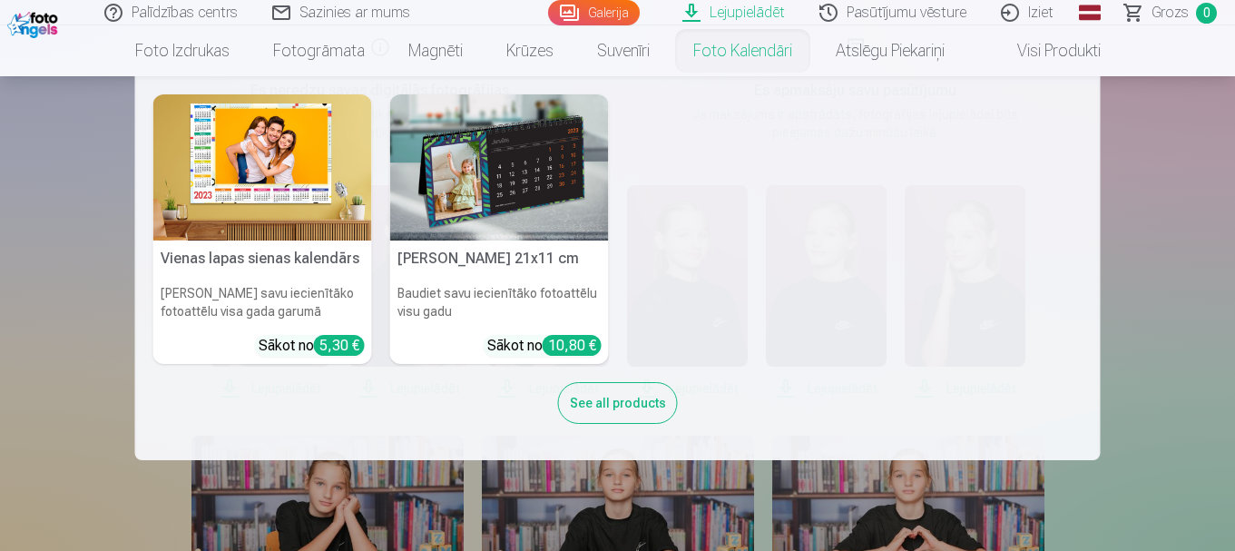
click at [1135, 200] on nav "Vienas lapas sienas kalendārs Parādiet savu iecienītāko fotoattēlu visa gada ga…" at bounding box center [617, 268] width 1235 height 384
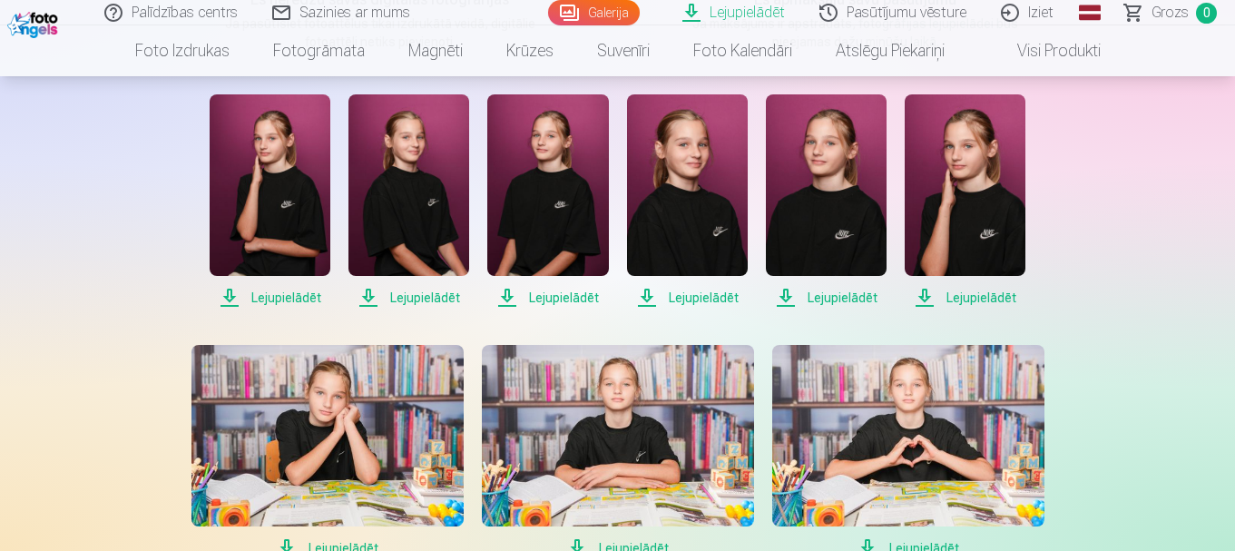
scroll to position [454, 0]
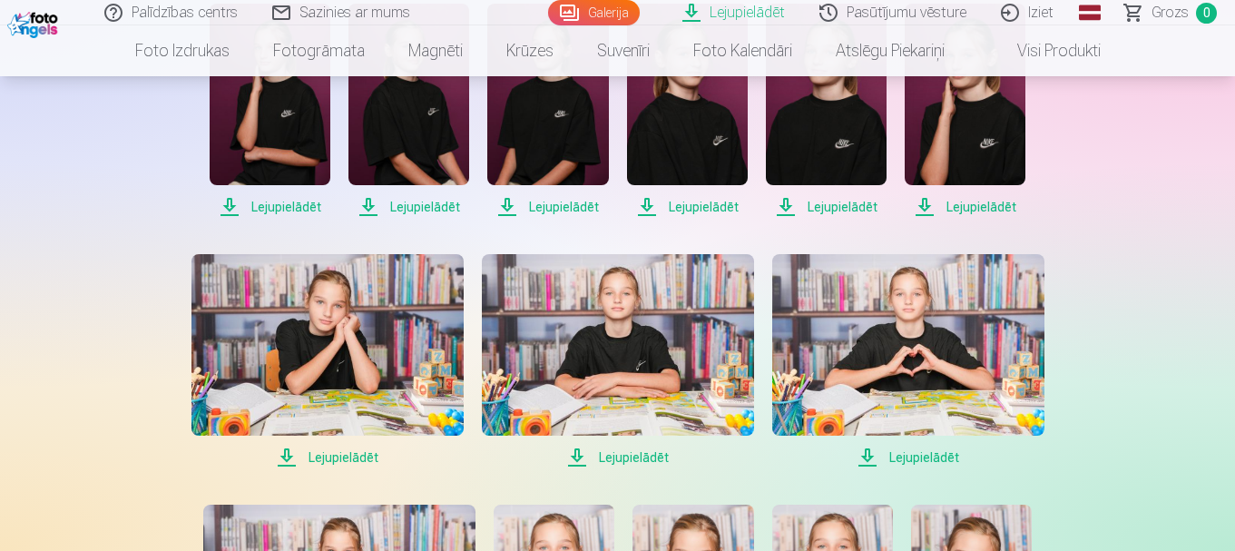
click at [304, 209] on span "Lejupielādēt" at bounding box center [270, 207] width 121 height 22
click at [415, 205] on span "Lejupielādēt" at bounding box center [408, 207] width 121 height 22
click at [550, 205] on span "Lejupielādēt" at bounding box center [547, 207] width 121 height 22
click at [689, 206] on span "Lejupielādēt" at bounding box center [687, 207] width 121 height 22
click at [844, 208] on span "Lejupielādēt" at bounding box center [826, 207] width 121 height 22
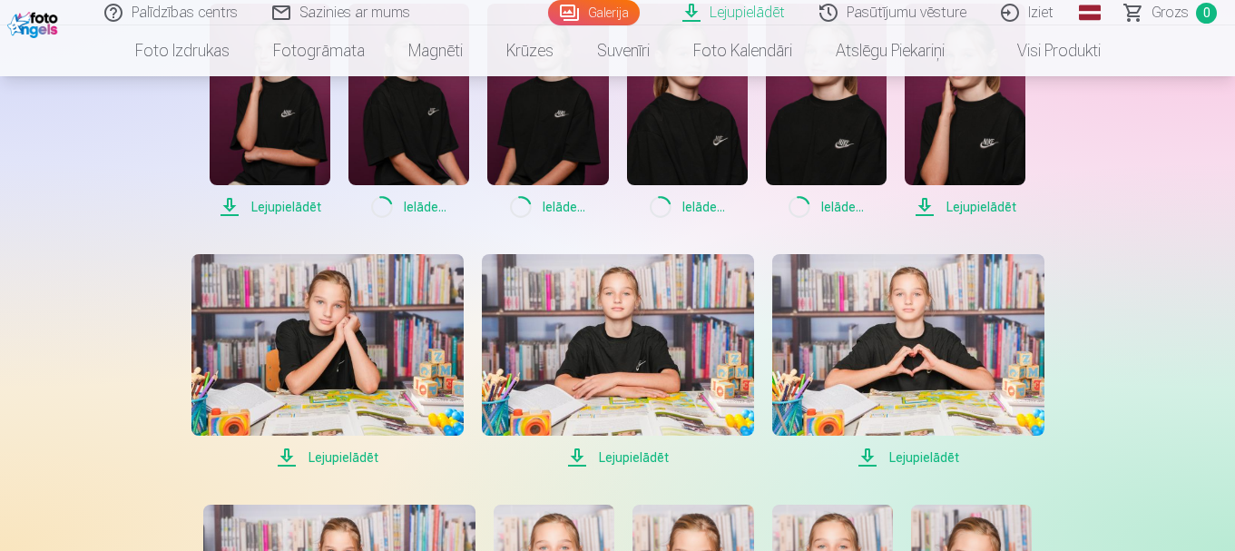
click at [971, 210] on span "Lejupielādēt" at bounding box center [964, 207] width 121 height 22
click at [337, 454] on span "Lejupielādēt" at bounding box center [327, 457] width 272 height 22
click at [634, 455] on span "Lejupielādēt" at bounding box center [618, 457] width 272 height 22
click at [906, 459] on span "Lejupielādēt" at bounding box center [908, 457] width 272 height 22
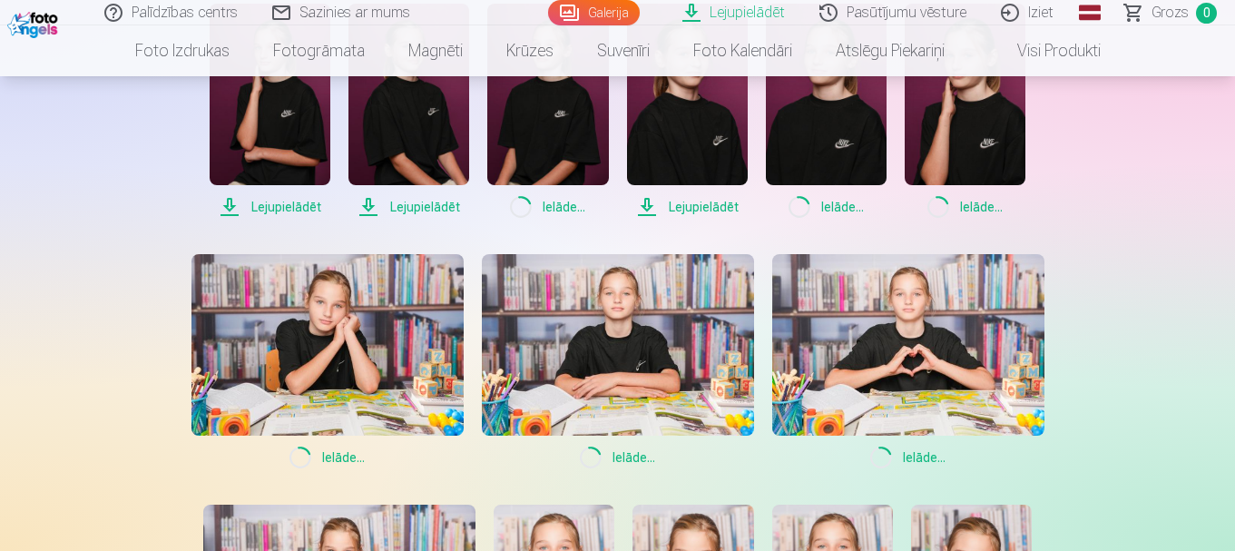
scroll to position [816, 0]
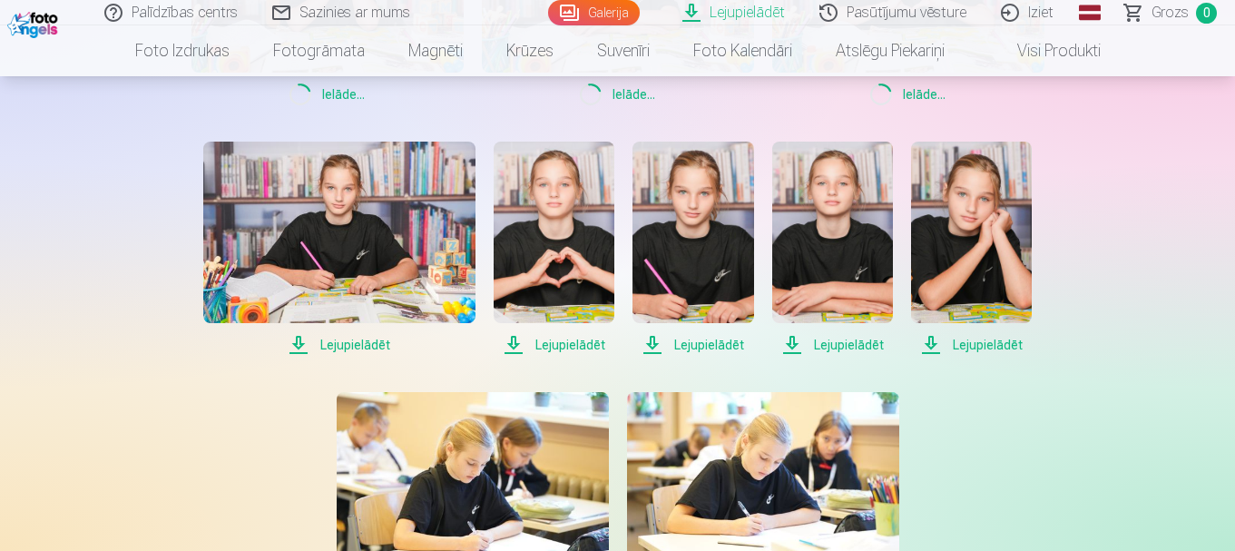
click at [982, 346] on span "Lejupielādēt" at bounding box center [971, 345] width 121 height 22
click at [849, 350] on span "Lejupielādēt" at bounding box center [832, 345] width 121 height 22
click at [702, 347] on span "Lejupielādēt" at bounding box center [692, 345] width 121 height 22
click at [587, 347] on span "Lejupielādēt" at bounding box center [553, 345] width 121 height 22
click at [360, 347] on span "Lejupielādēt" at bounding box center [339, 345] width 272 height 22
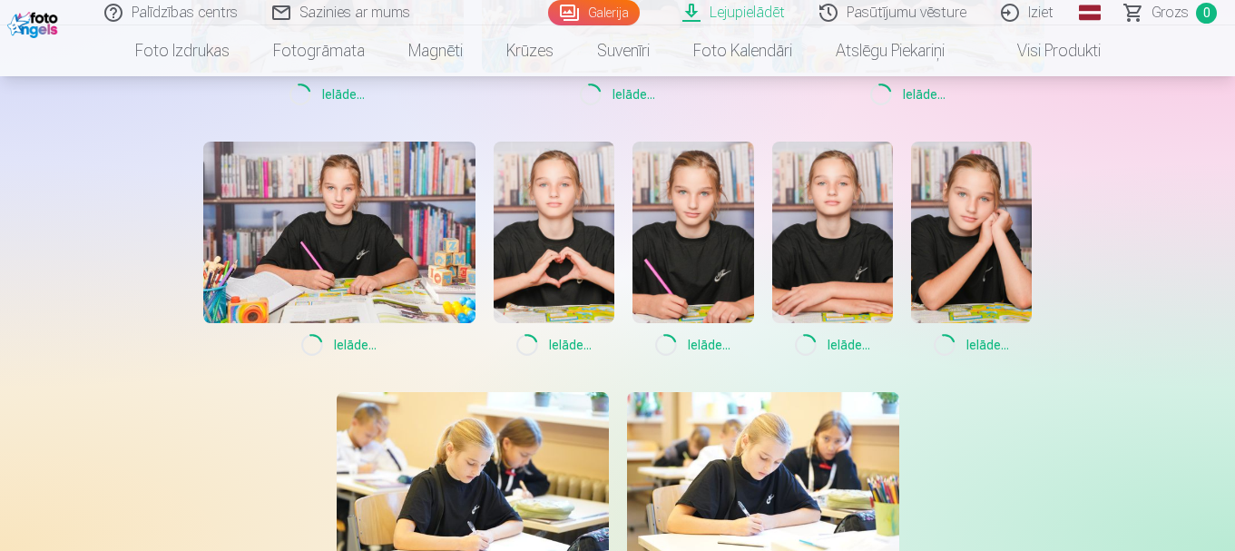
scroll to position [907, 0]
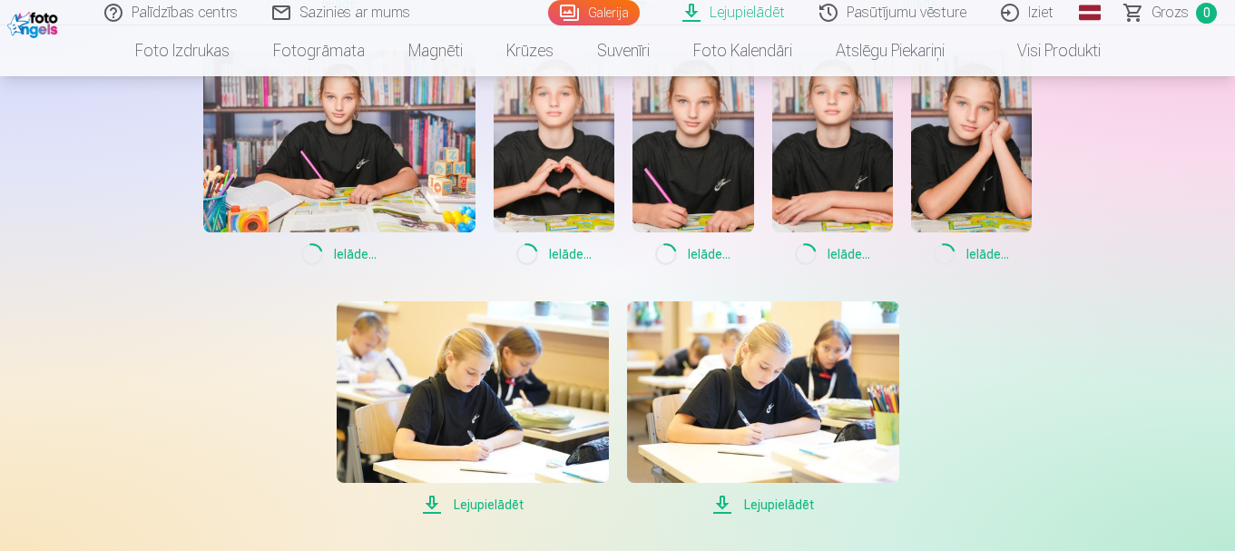
drag, startPoint x: 784, startPoint y: 505, endPoint x: 756, endPoint y: 505, distance: 28.1
click at [784, 505] on span "Lejupielādēt" at bounding box center [763, 504] width 272 height 22
click at [500, 501] on span "Lejupielādēt" at bounding box center [473, 504] width 272 height 22
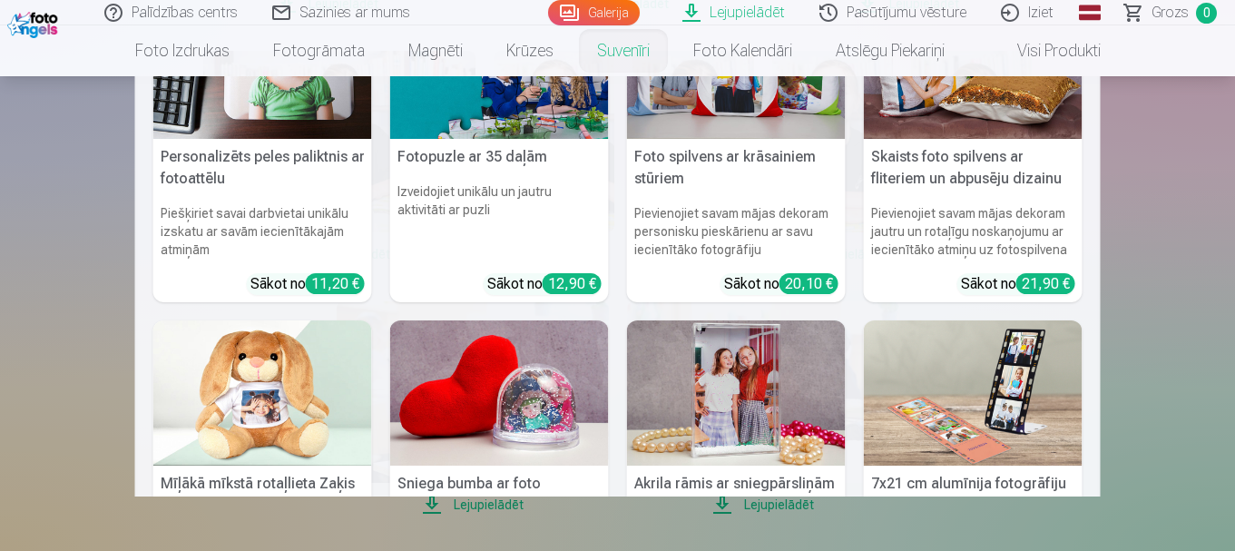
scroll to position [0, 0]
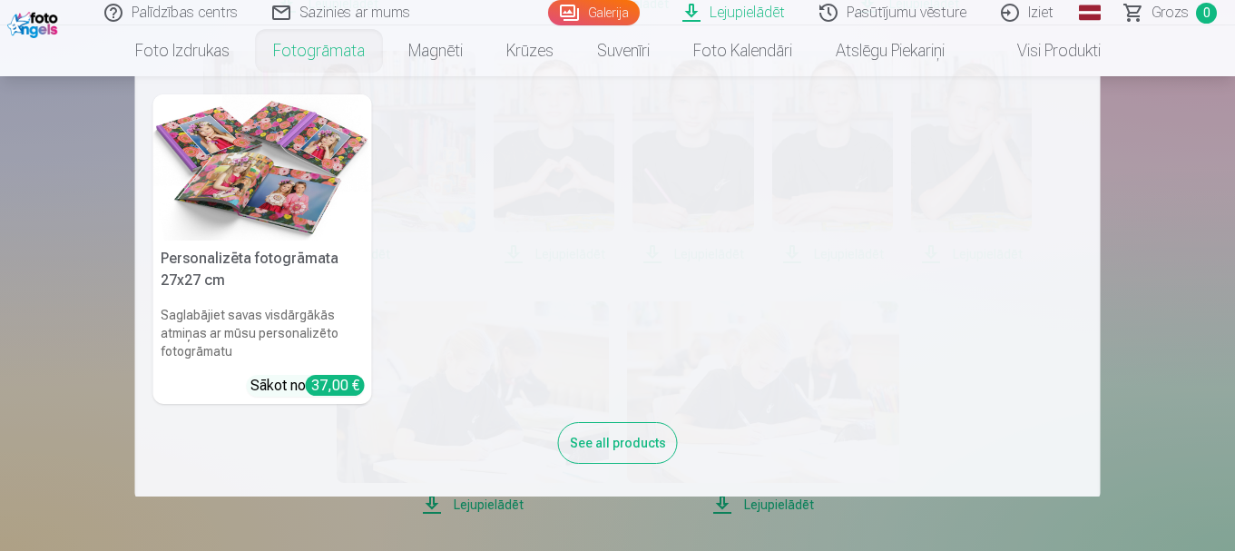
click at [313, 164] on img at bounding box center [262, 167] width 219 height 146
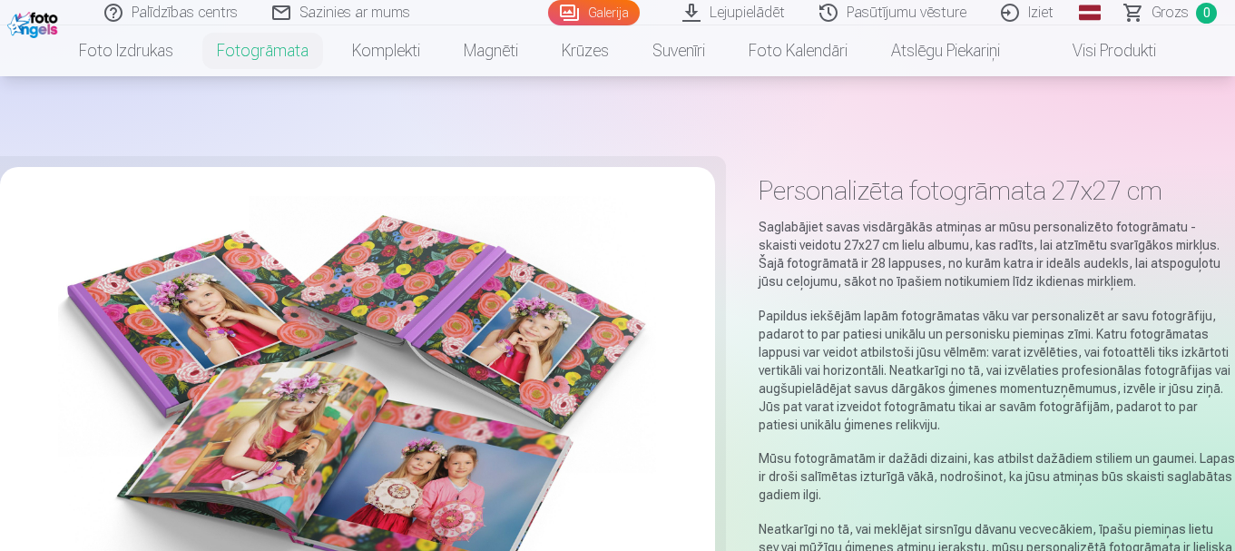
scroll to position [363, 0]
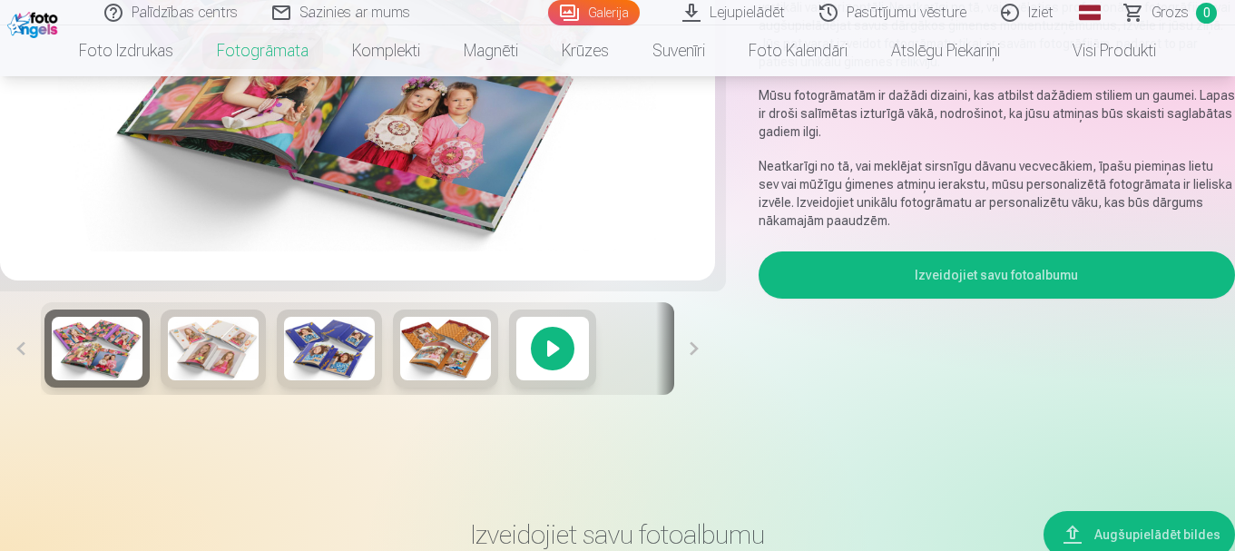
click at [208, 357] on img at bounding box center [213, 349] width 91 height 64
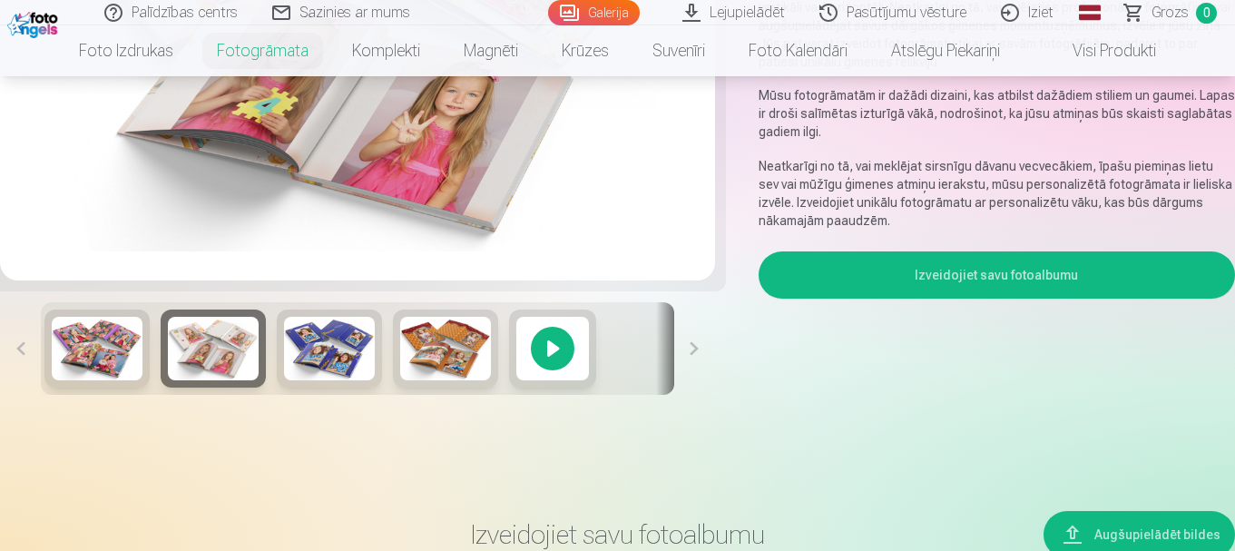
click at [340, 358] on img at bounding box center [329, 349] width 91 height 64
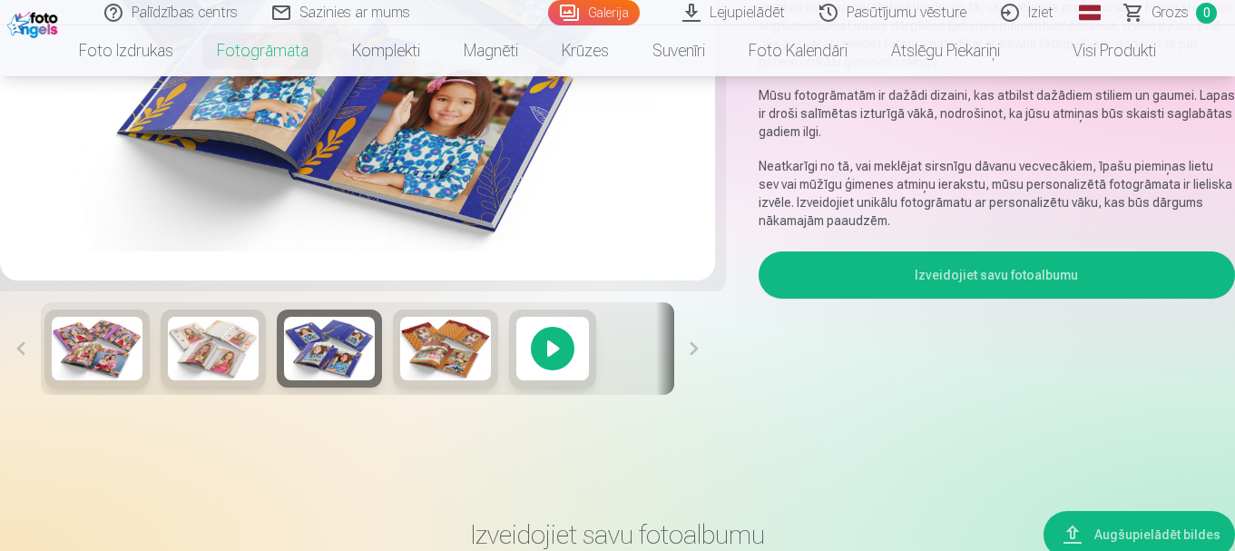
click at [442, 349] on img at bounding box center [445, 349] width 91 height 64
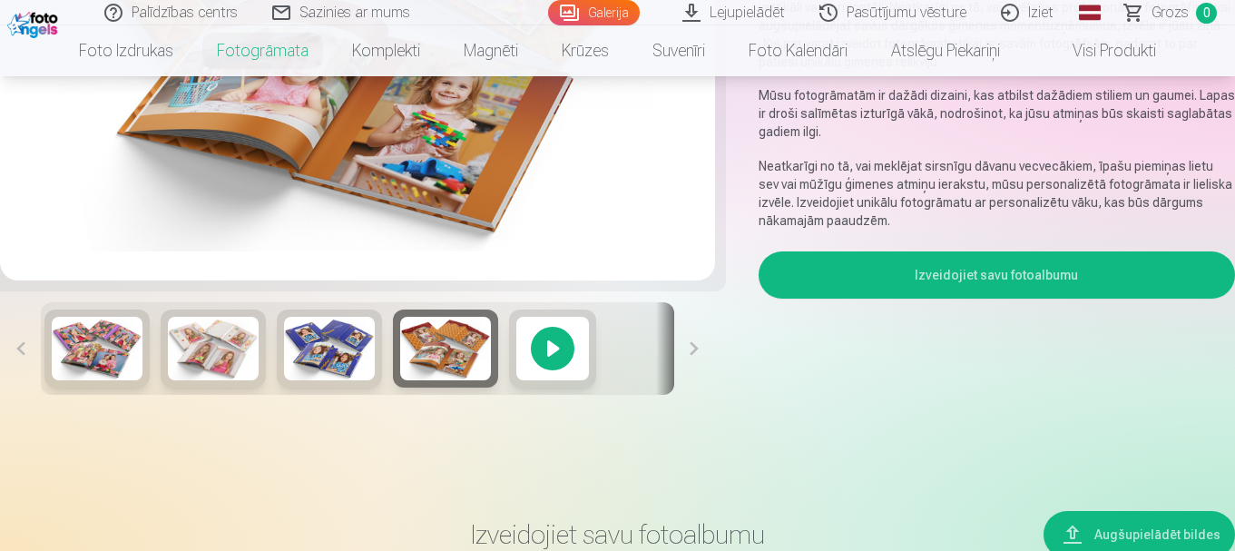
click at [532, 335] on div at bounding box center [552, 348] width 87 height 78
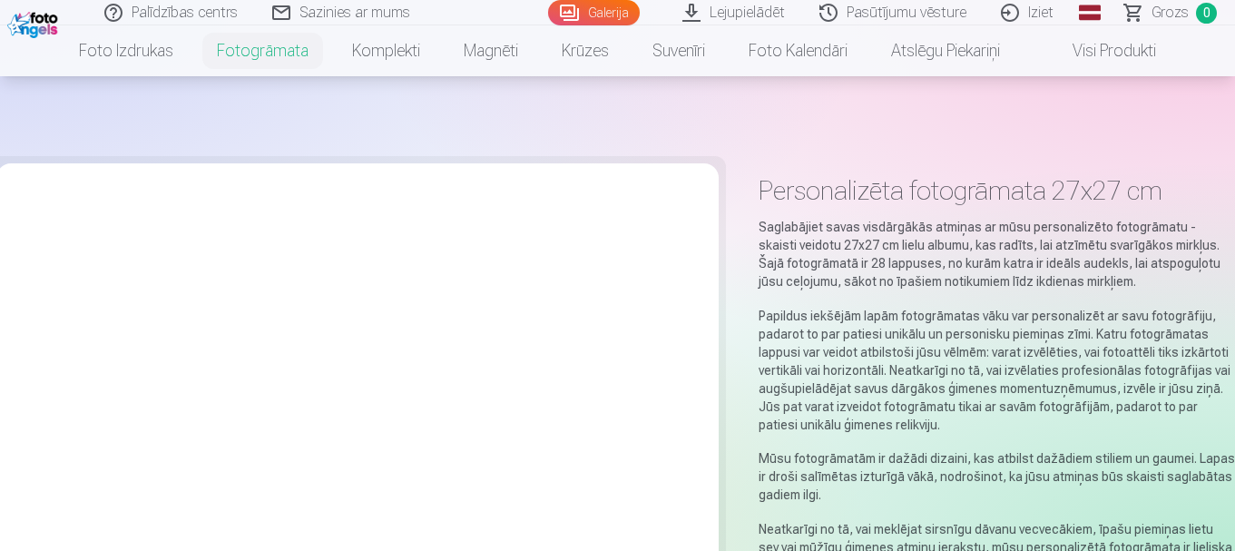
scroll to position [272, 0]
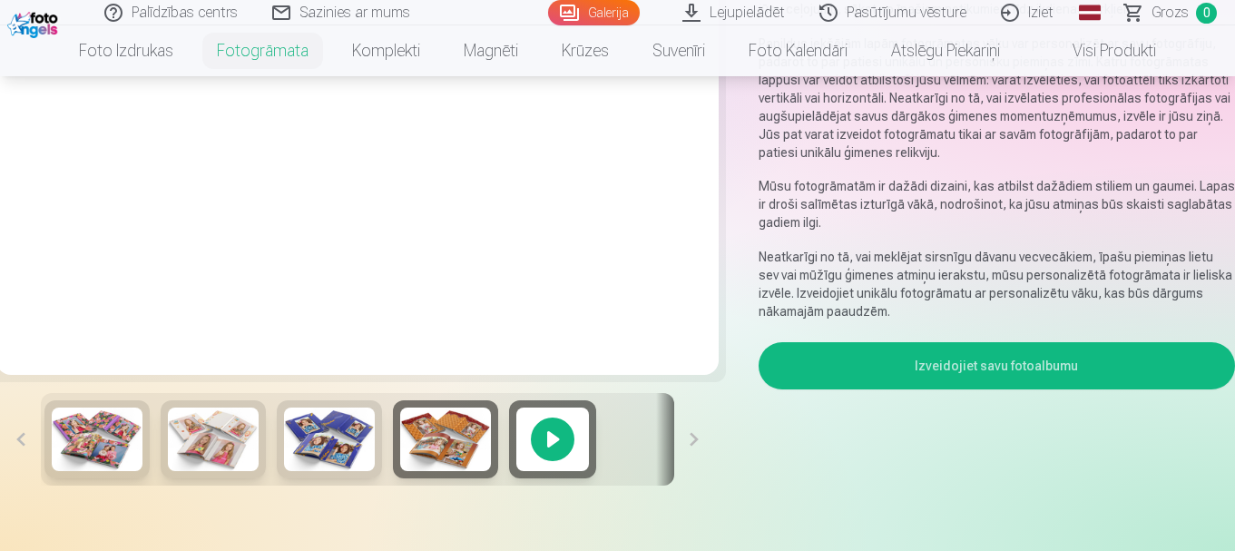
click at [847, 369] on button "Izveidojiet savu fotoalbumu" at bounding box center [996, 365] width 476 height 47
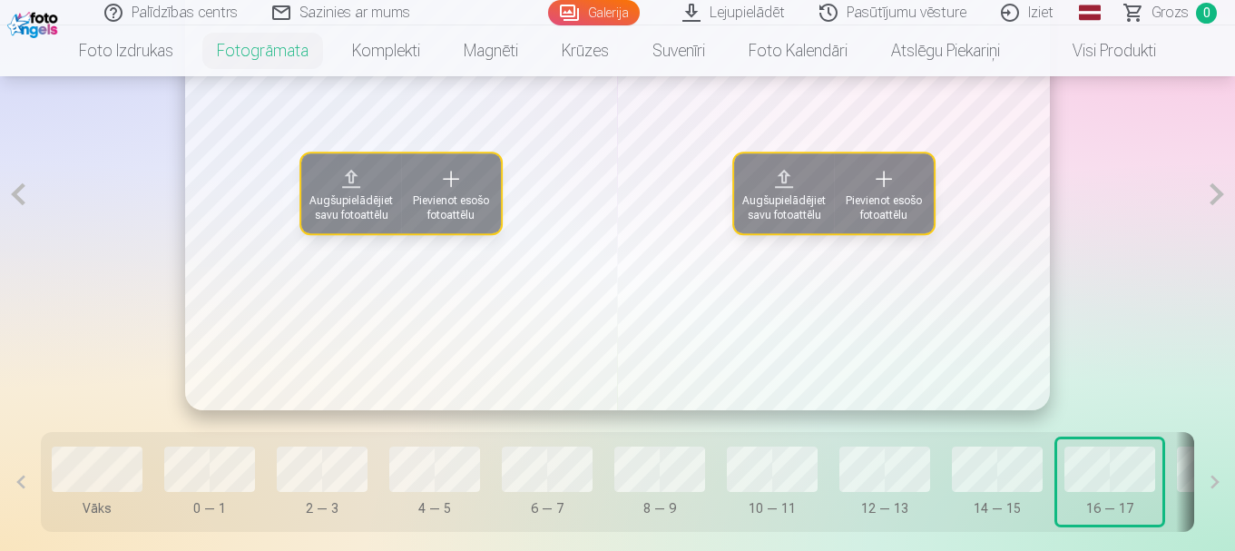
scroll to position [1026, 0]
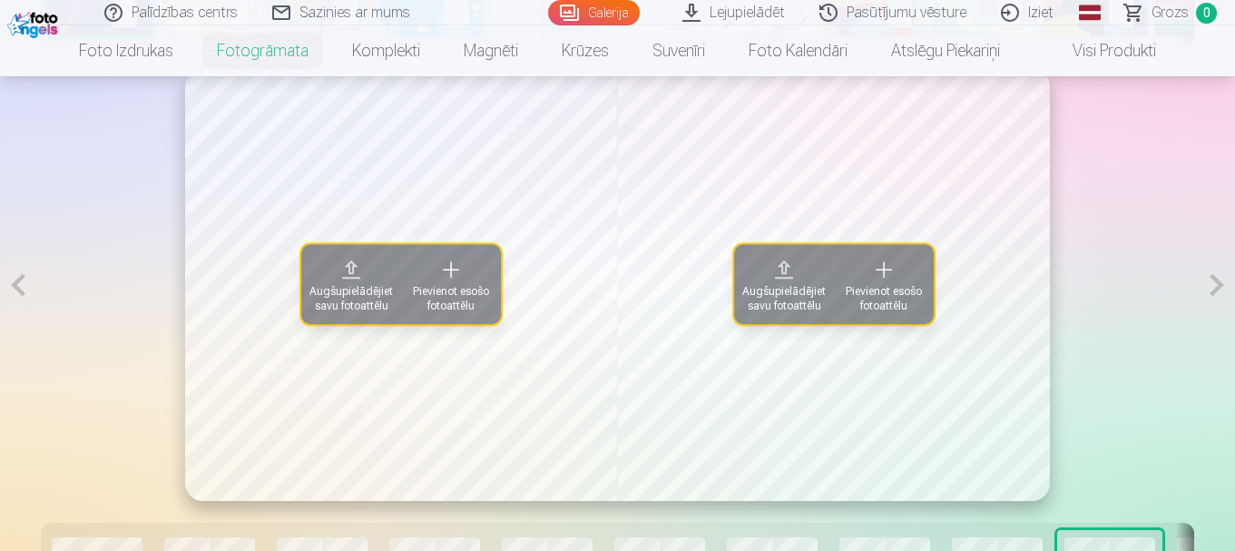
click at [866, 284] on span "Pievienot esošo fotoattēlu" at bounding box center [884, 298] width 78 height 29
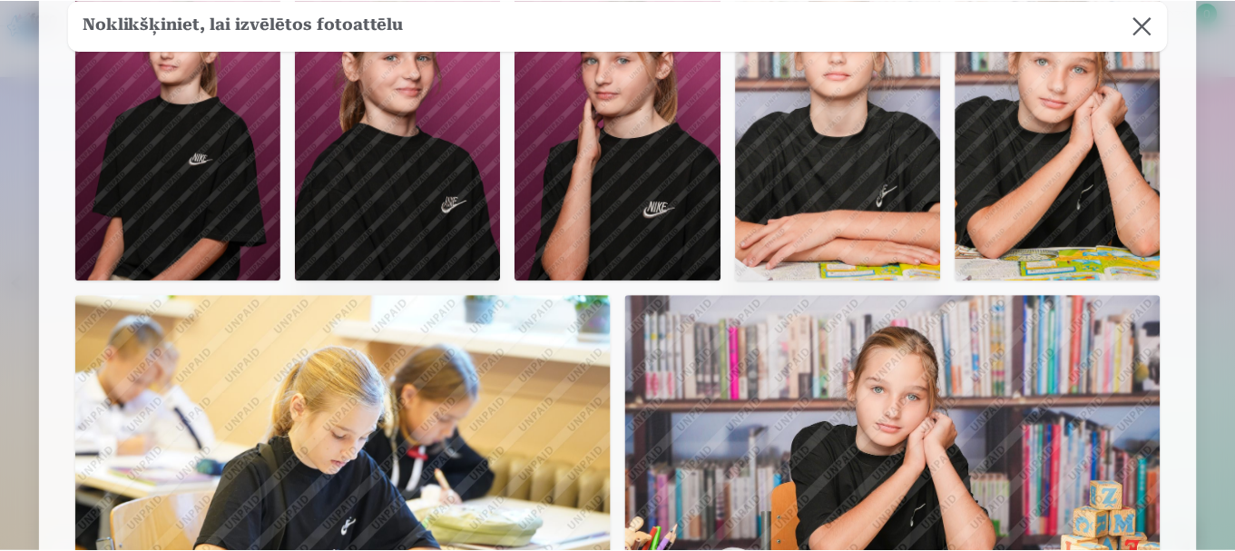
scroll to position [0, 0]
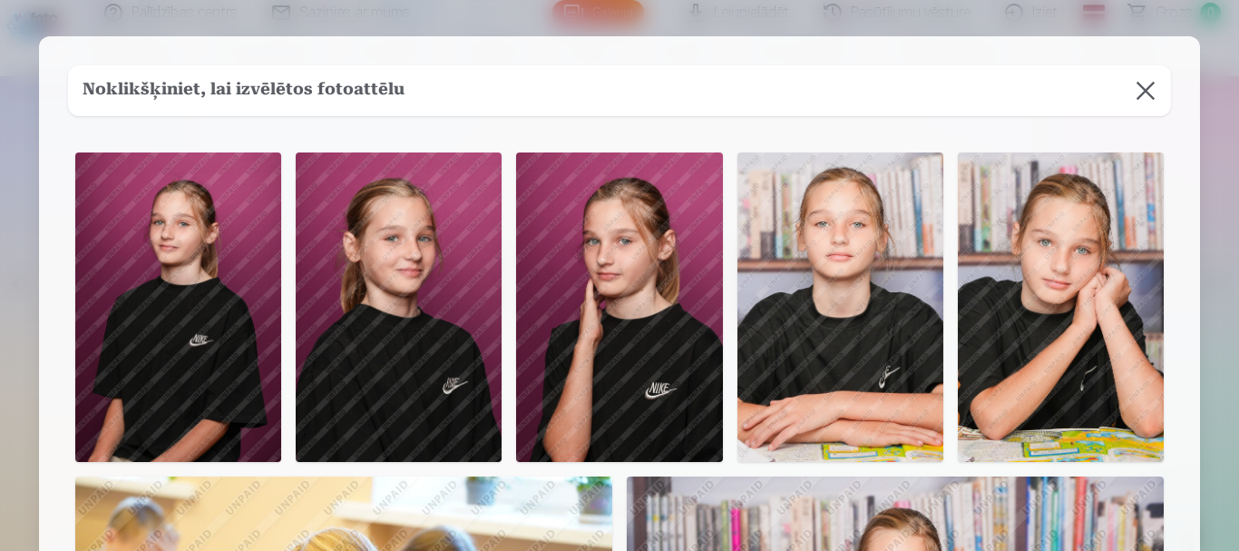
click at [1148, 97] on button at bounding box center [1145, 90] width 51 height 51
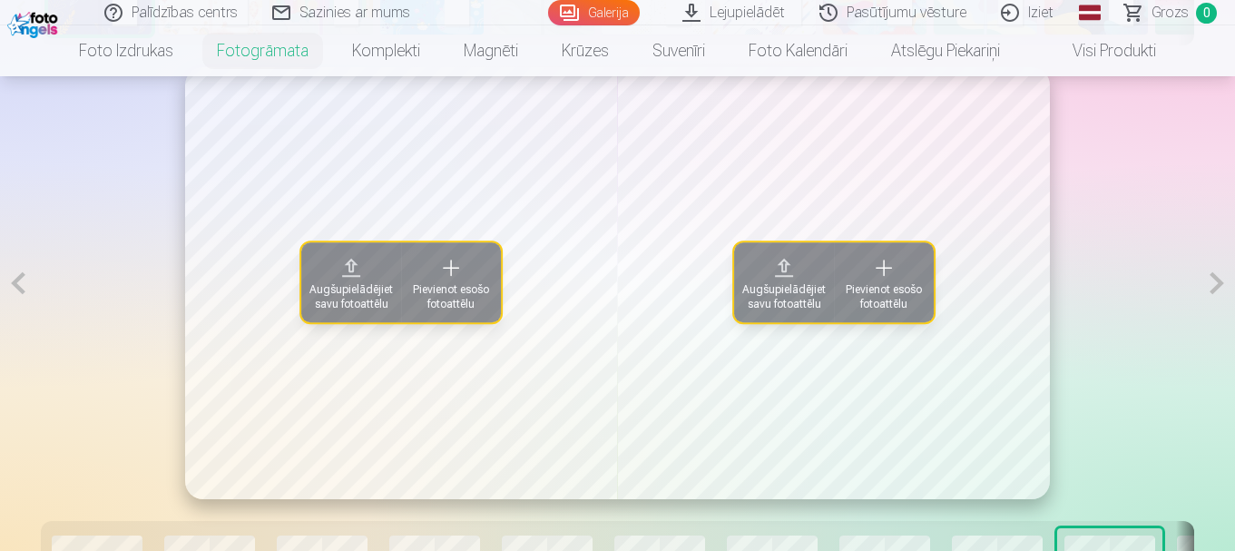
scroll to position [1391, 0]
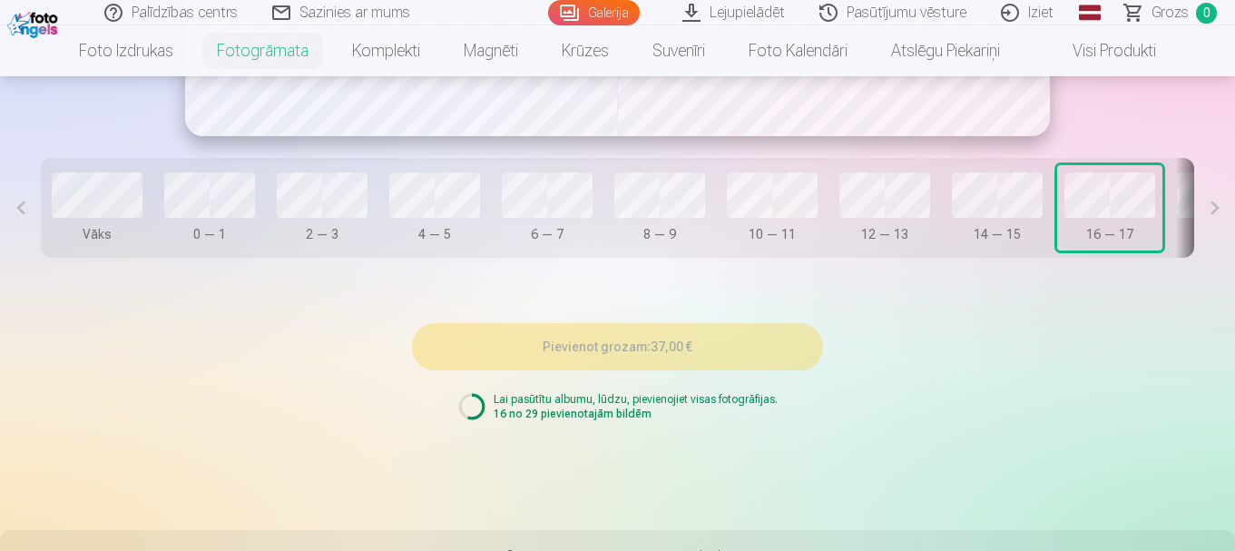
click at [1213, 218] on button at bounding box center [1214, 208] width 41 height 100
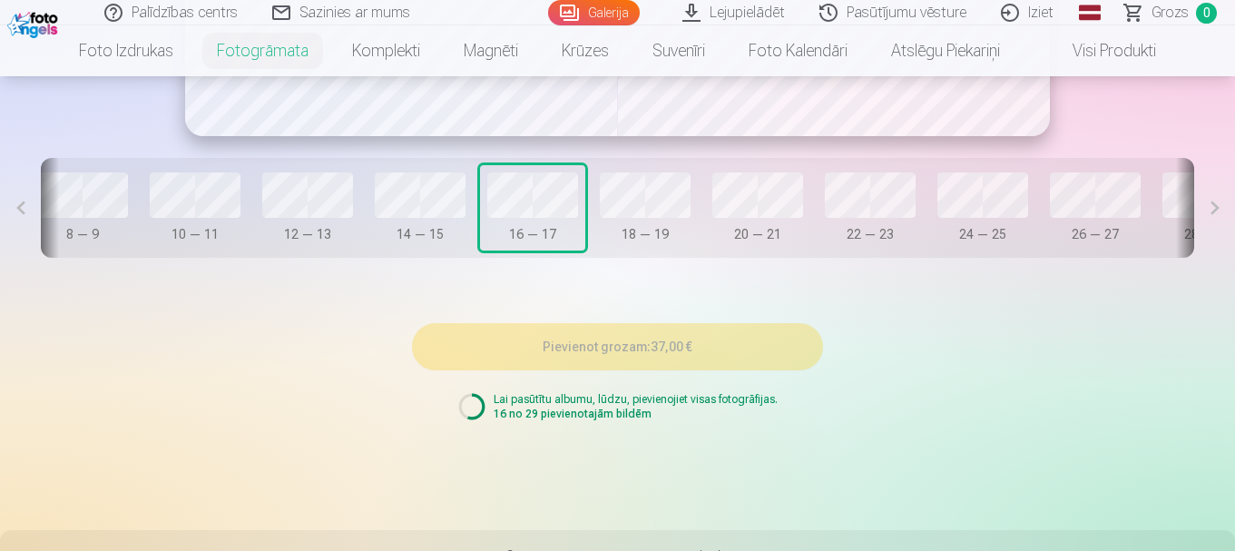
click at [1213, 218] on button at bounding box center [1214, 208] width 41 height 100
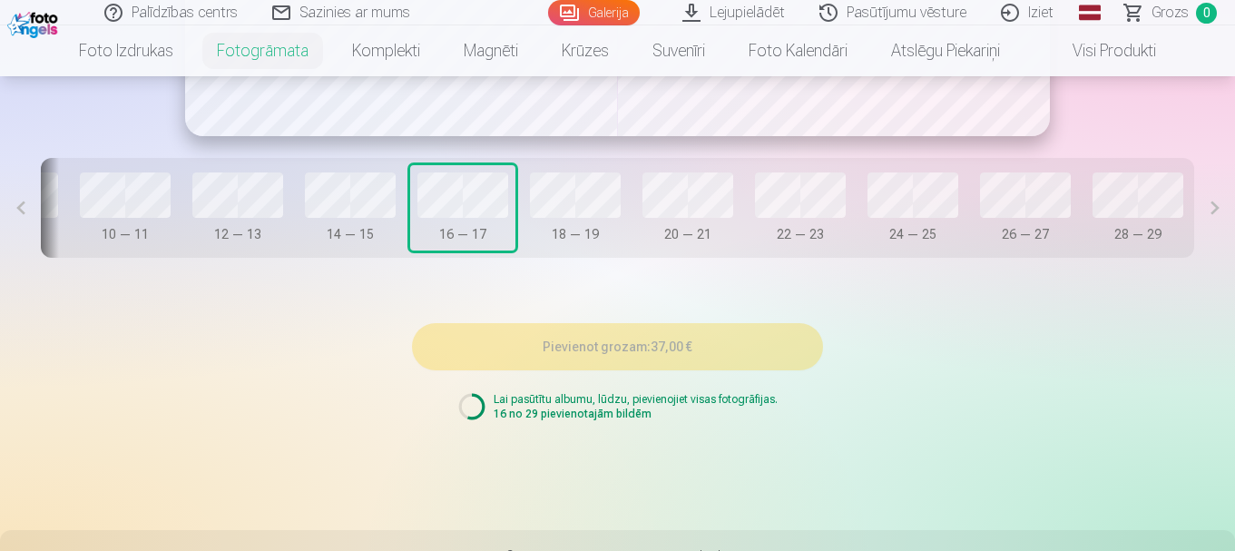
scroll to position [937, 0]
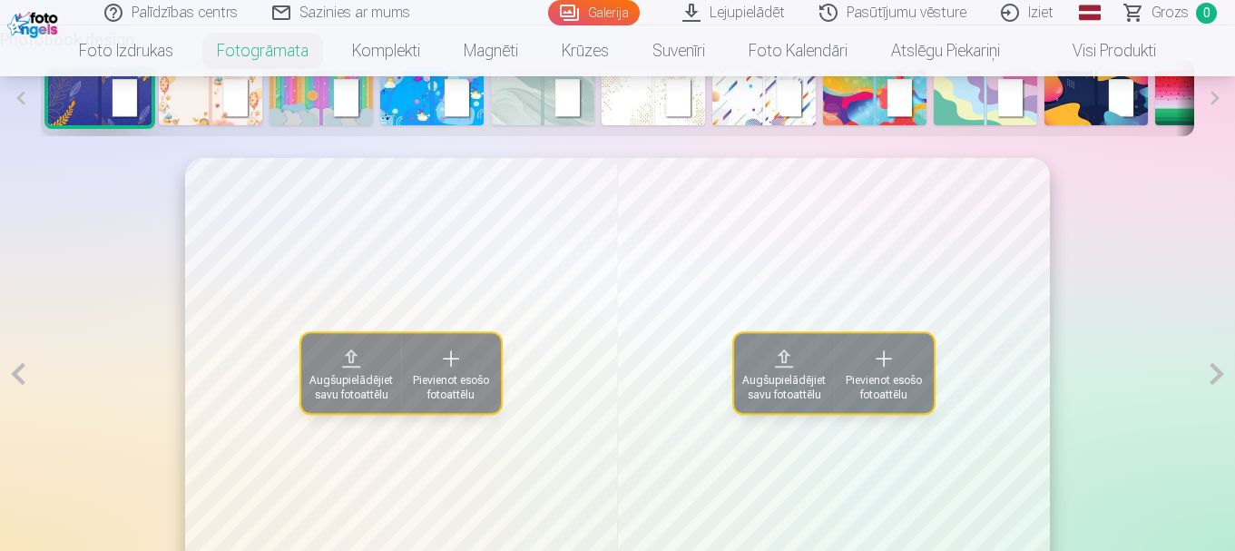
click at [1033, 5] on link "Iziet" at bounding box center [1027, 12] width 87 height 25
